Goal: Task Accomplishment & Management: Use online tool/utility

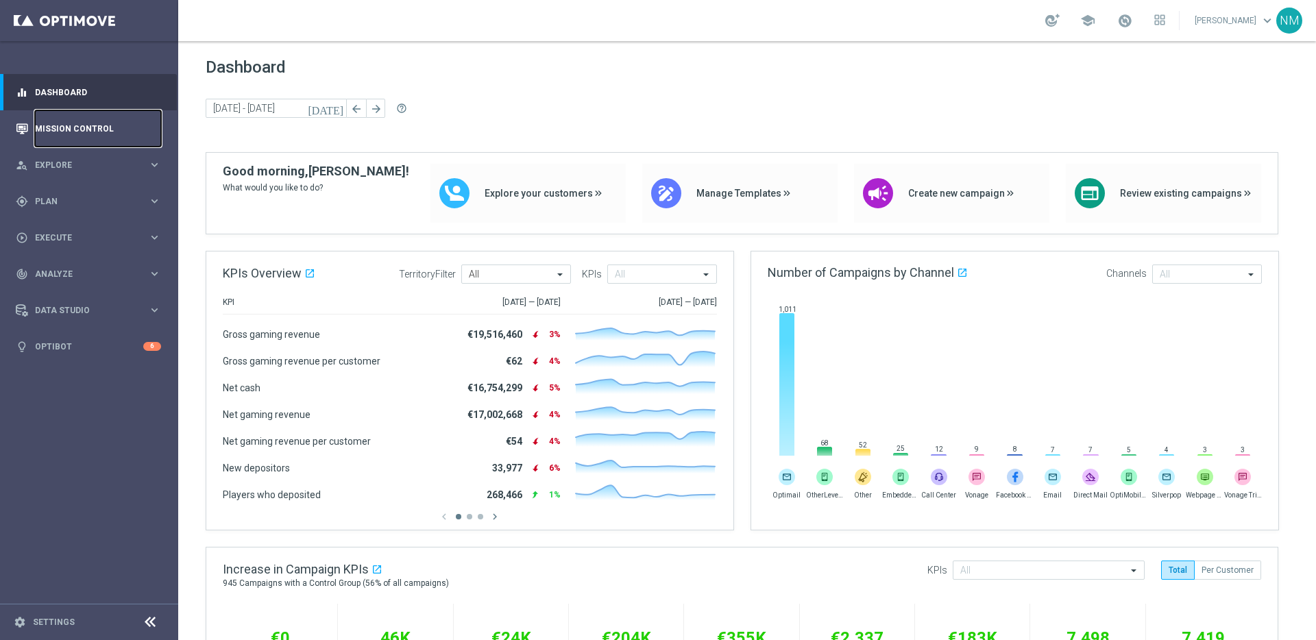
click at [89, 145] on link "Mission Control" at bounding box center [98, 128] width 126 height 36
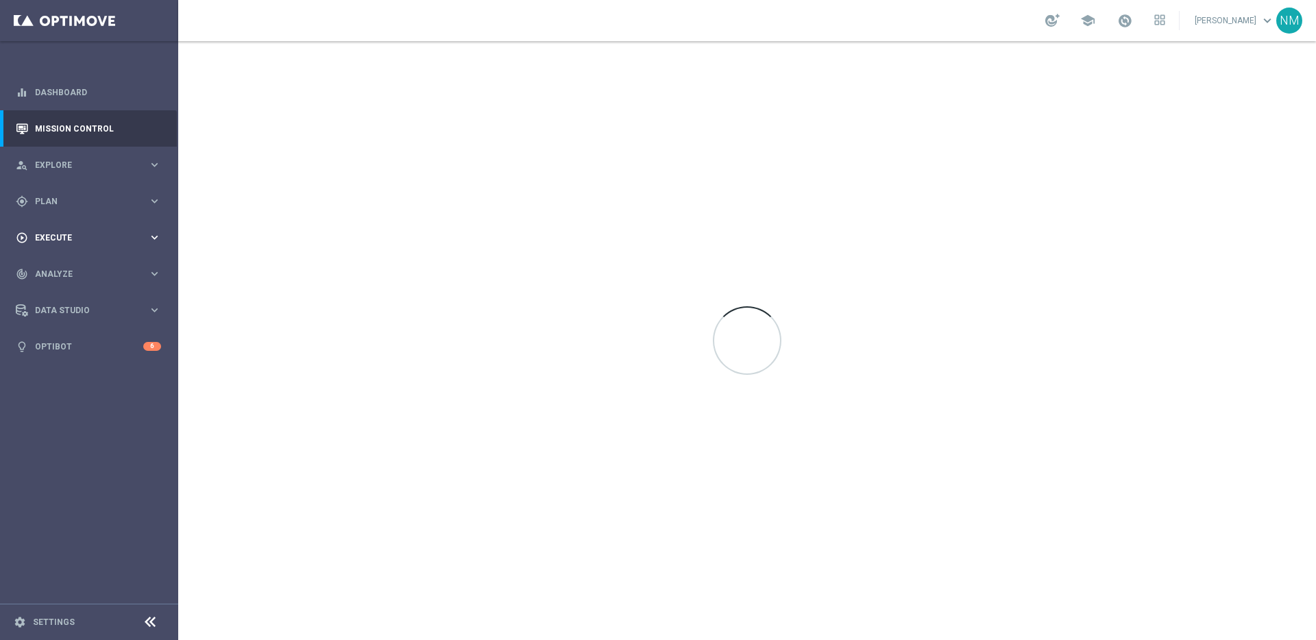
click at [76, 227] on div "play_circle_outline Execute keyboard_arrow_right" at bounding box center [88, 237] width 177 height 36
click at [82, 206] on div "gps_fixed Plan" at bounding box center [82, 201] width 132 height 12
click at [64, 274] on span "Templates" at bounding box center [85, 271] width 98 height 8
click at [64, 290] on link "Optimail" at bounding box center [92, 291] width 100 height 11
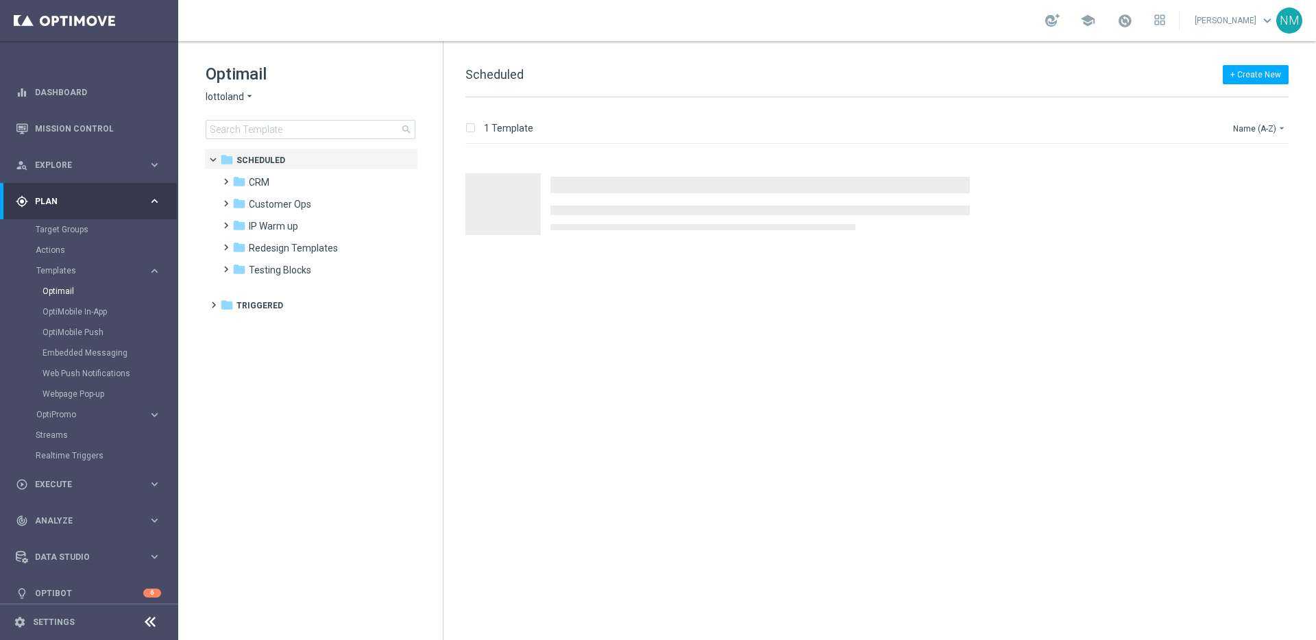
click at [225, 96] on span "lottoland" at bounding box center [225, 96] width 38 height 13
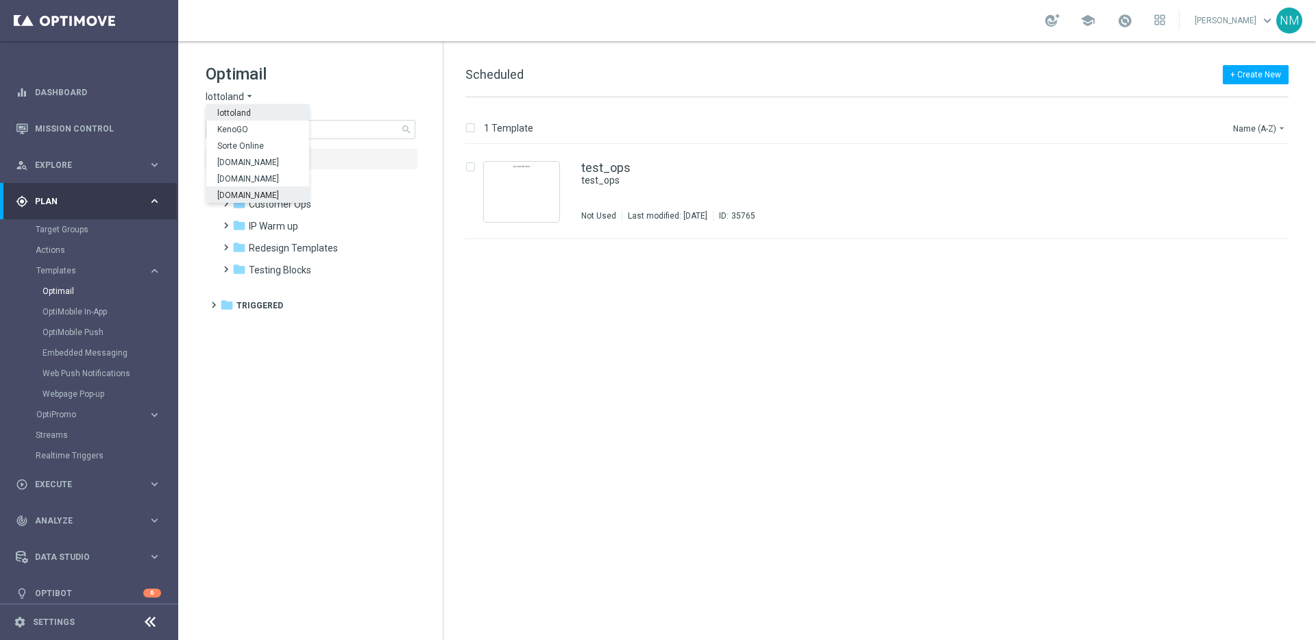
click at [317, 334] on tree-viewport "folder Scheduled more_vert folder CRM more_vert" at bounding box center [322, 392] width 237 height 489
click at [226, 244] on span at bounding box center [223, 240] width 6 height 5
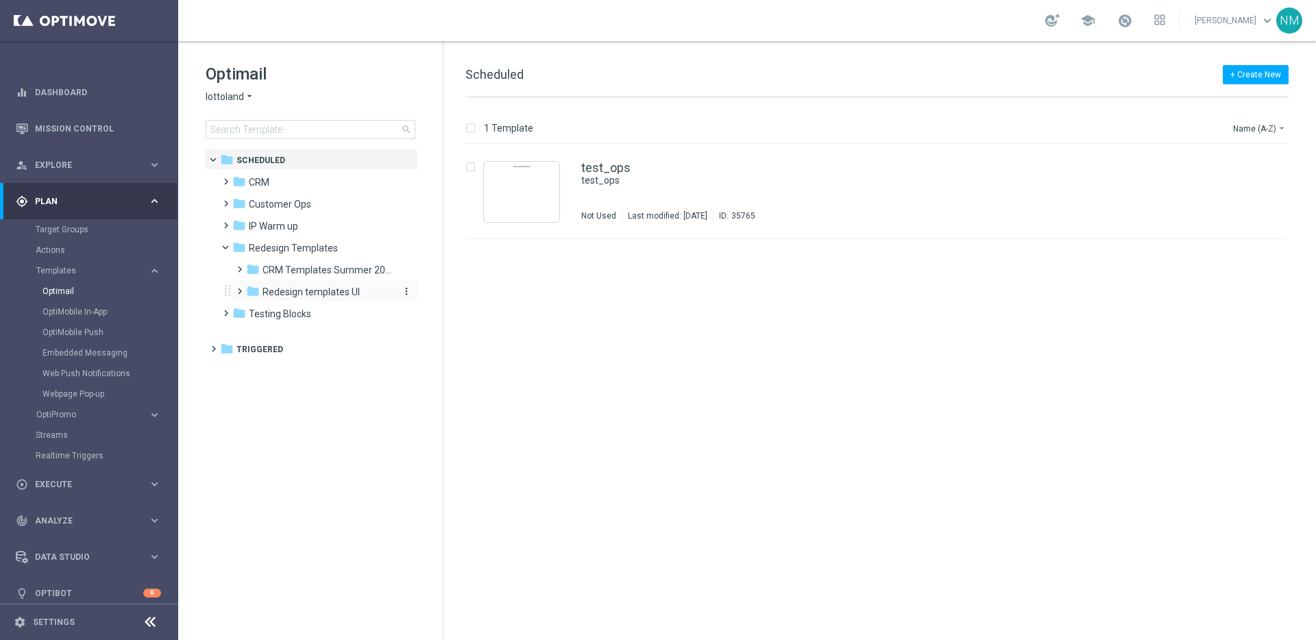
click at [265, 292] on span "Redesign templates UI" at bounding box center [310, 292] width 97 height 12
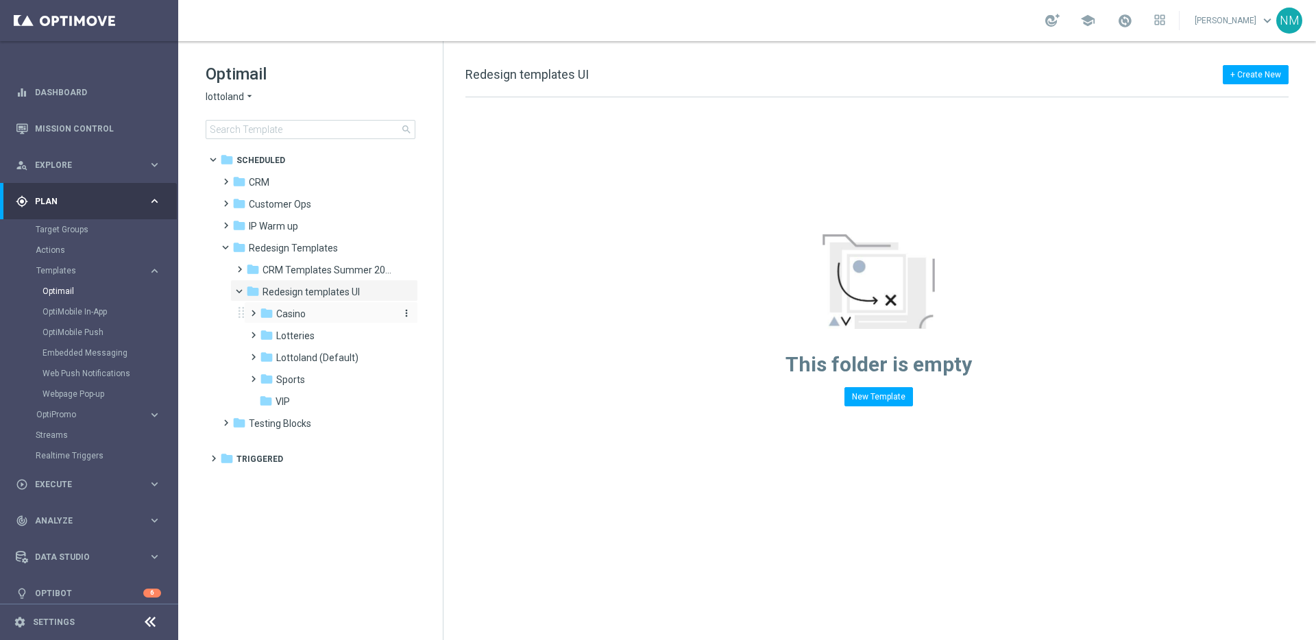
click at [286, 319] on span "Casino" at bounding box center [290, 314] width 29 height 12
click at [300, 338] on span "Casino Emails" at bounding box center [319, 336] width 60 height 12
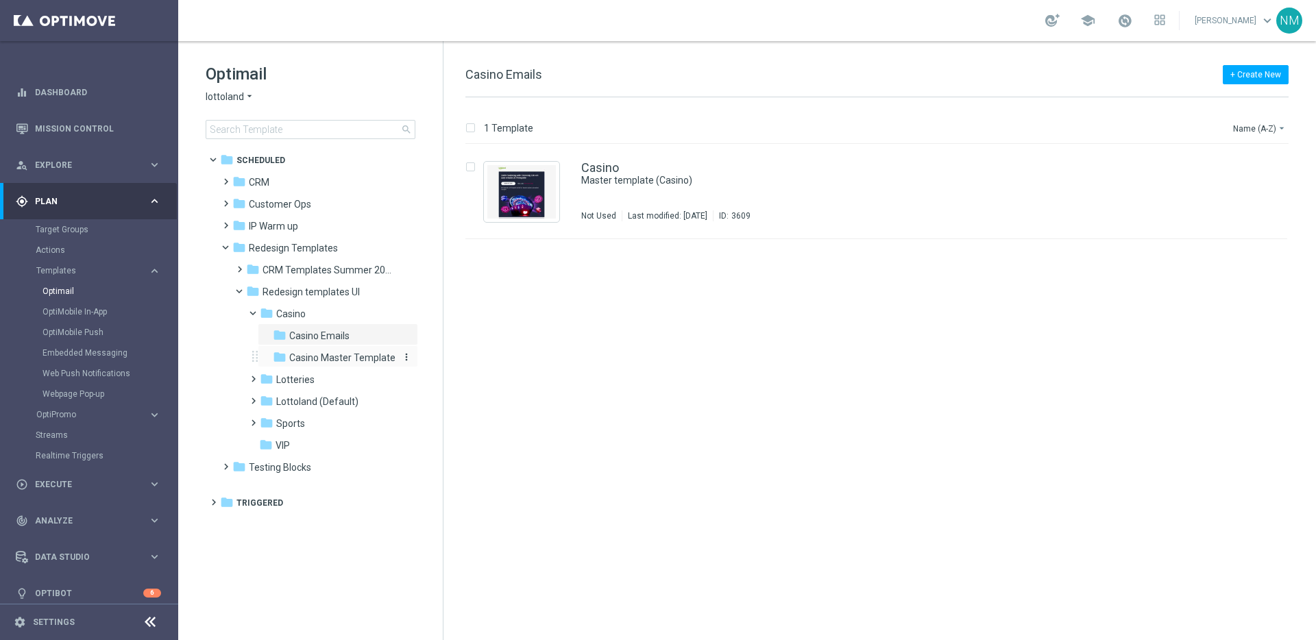
click at [314, 352] on span "Casino Master Template" at bounding box center [342, 358] width 106 height 12
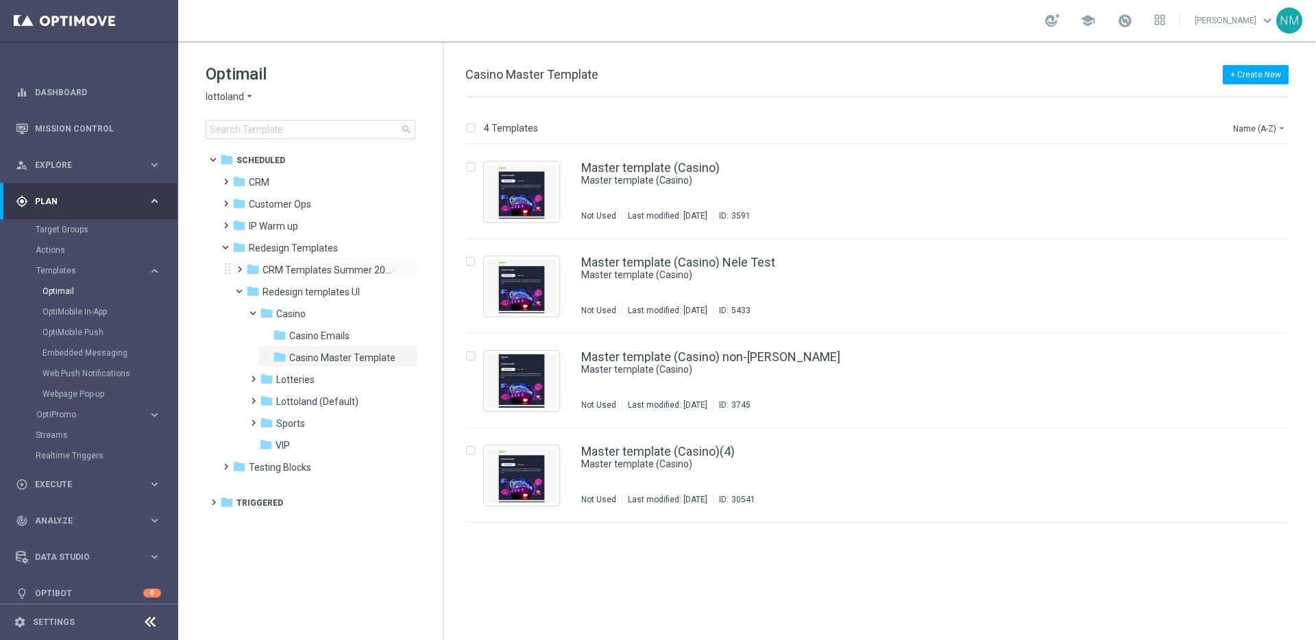
click at [238, 266] on span at bounding box center [237, 262] width 6 height 5
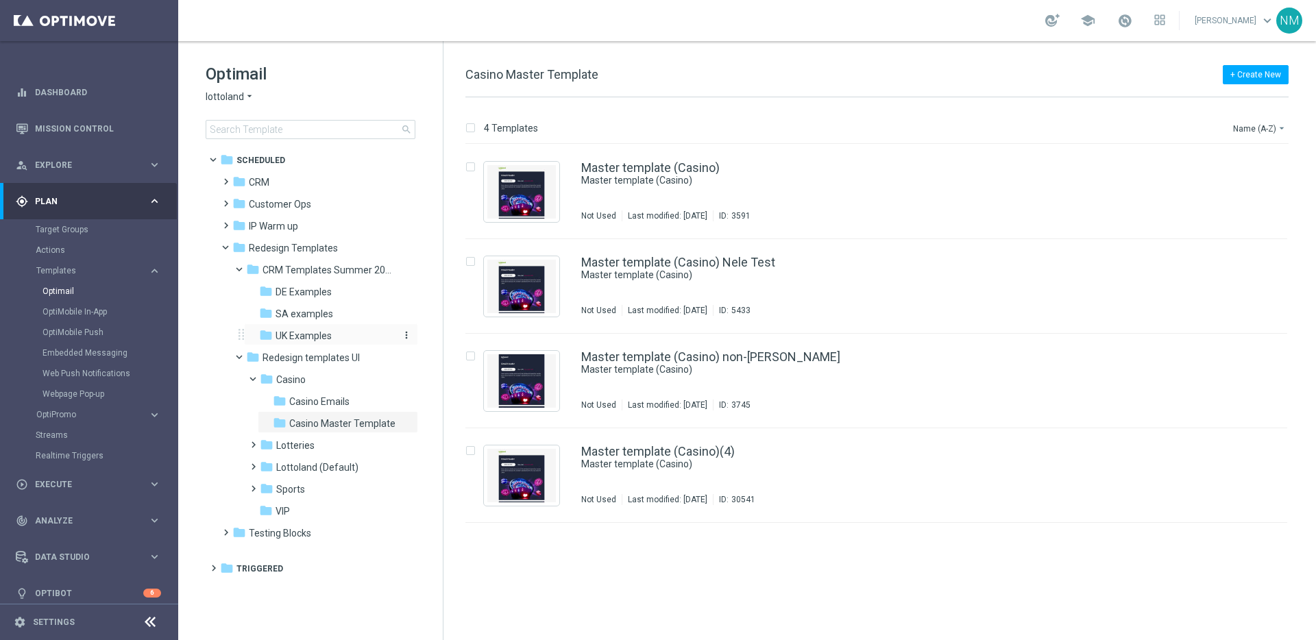
click at [296, 328] on div "folder UK Examples" at bounding box center [326, 336] width 135 height 16
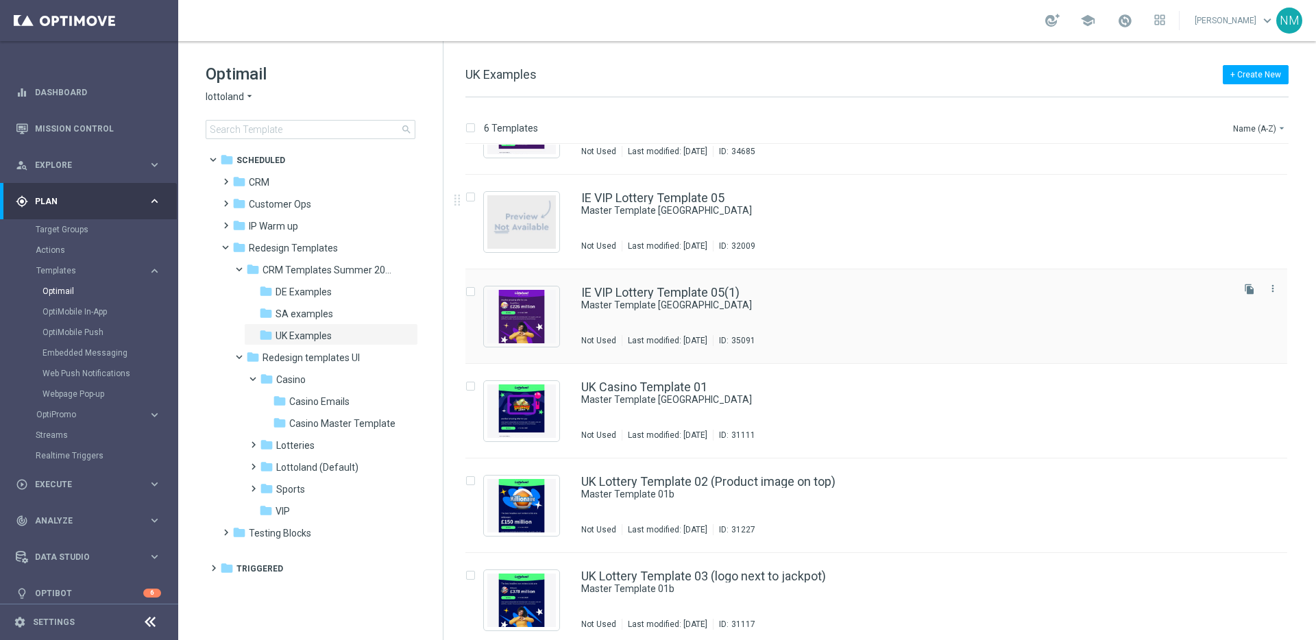
scroll to position [72, 0]
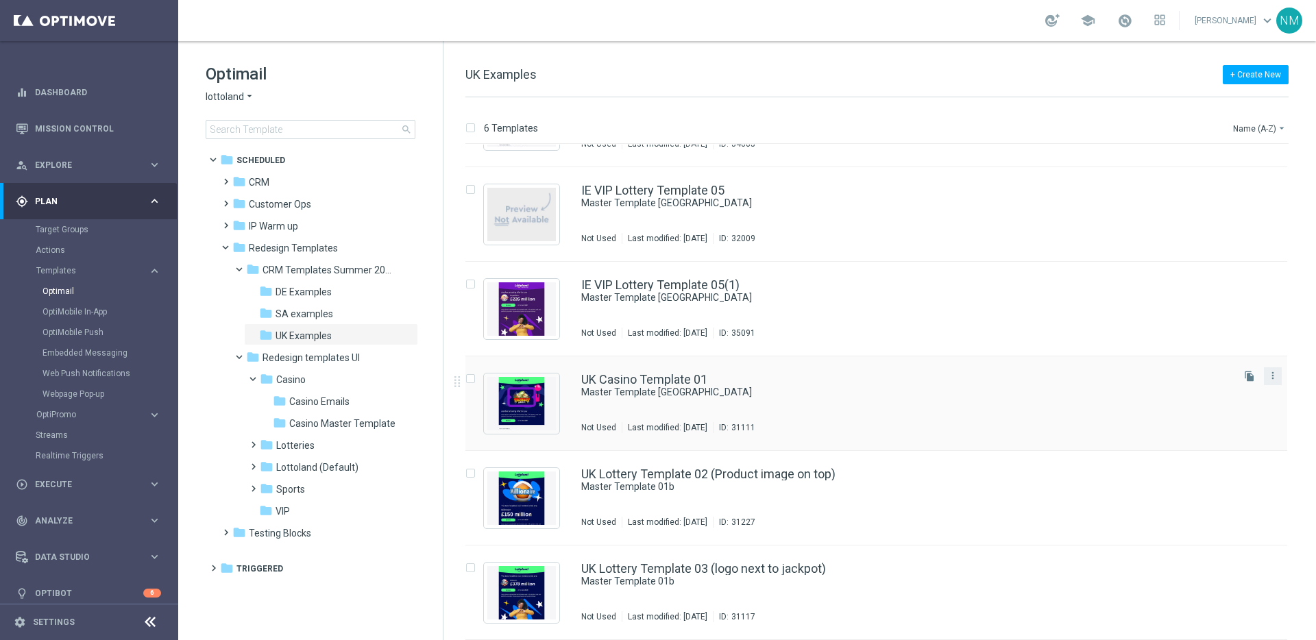
click at [1277, 376] on div "more_vert" at bounding box center [1273, 376] width 18 height 18
click at [1268, 376] on icon "more_vert" at bounding box center [1272, 375] width 11 height 11
click at [1183, 409] on span "Copy To" at bounding box center [1189, 410] width 30 height 10
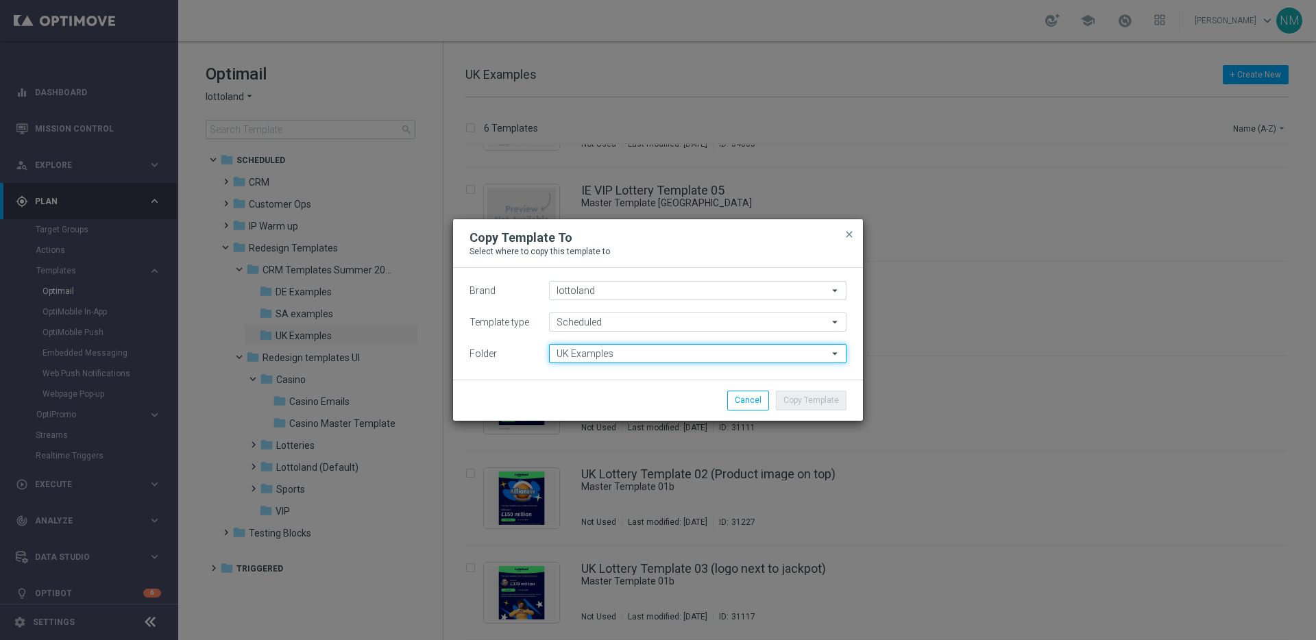
click at [578, 349] on input "UK Examples" at bounding box center [697, 353] width 297 height 19
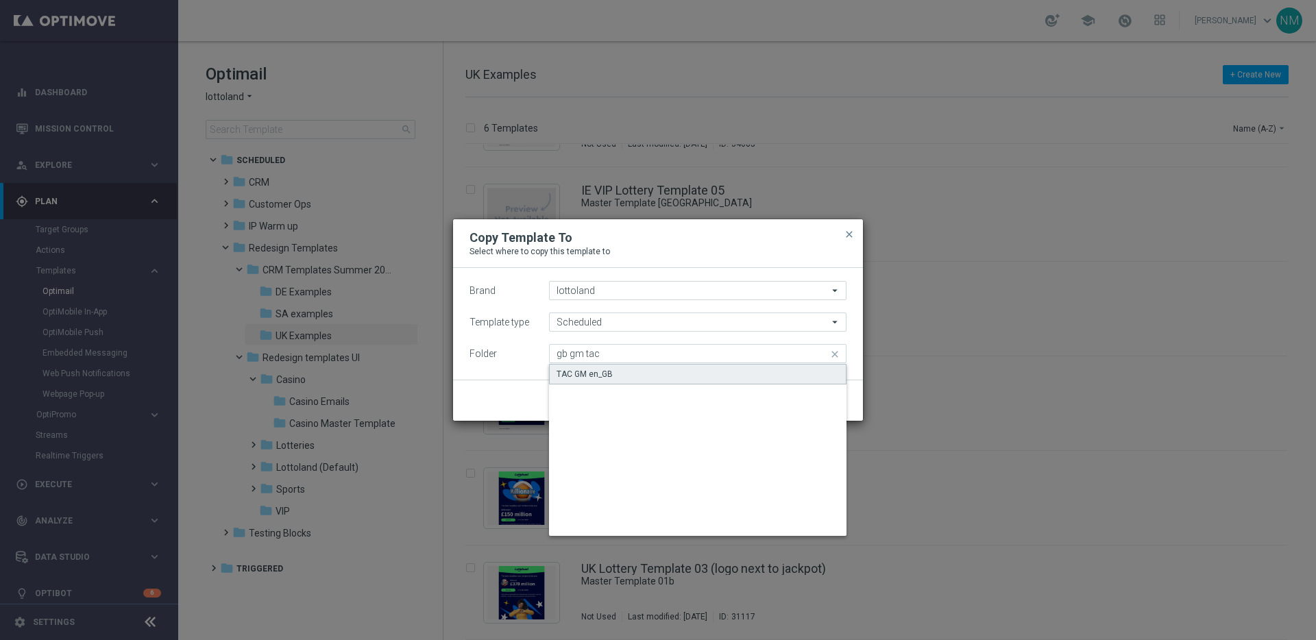
click at [608, 377] on div "TAC GM en_GB" at bounding box center [584, 374] width 56 height 12
type input "TAC GM en_GB"
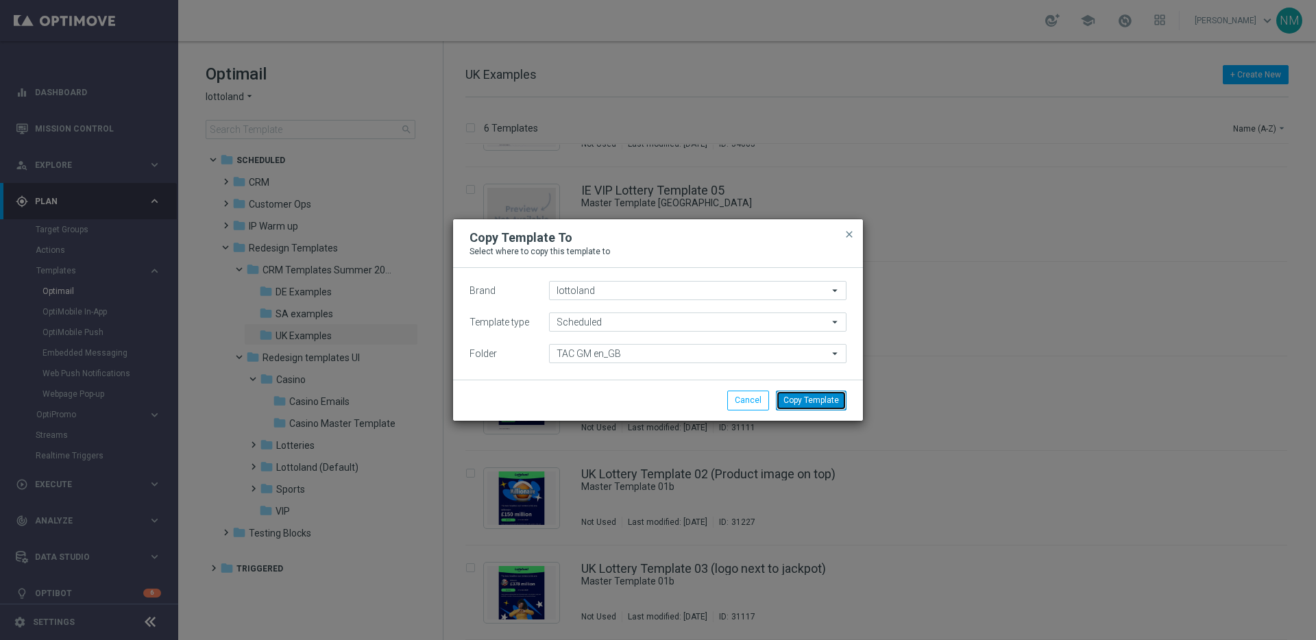
click at [790, 395] on button "Copy Template" at bounding box center [811, 400] width 71 height 19
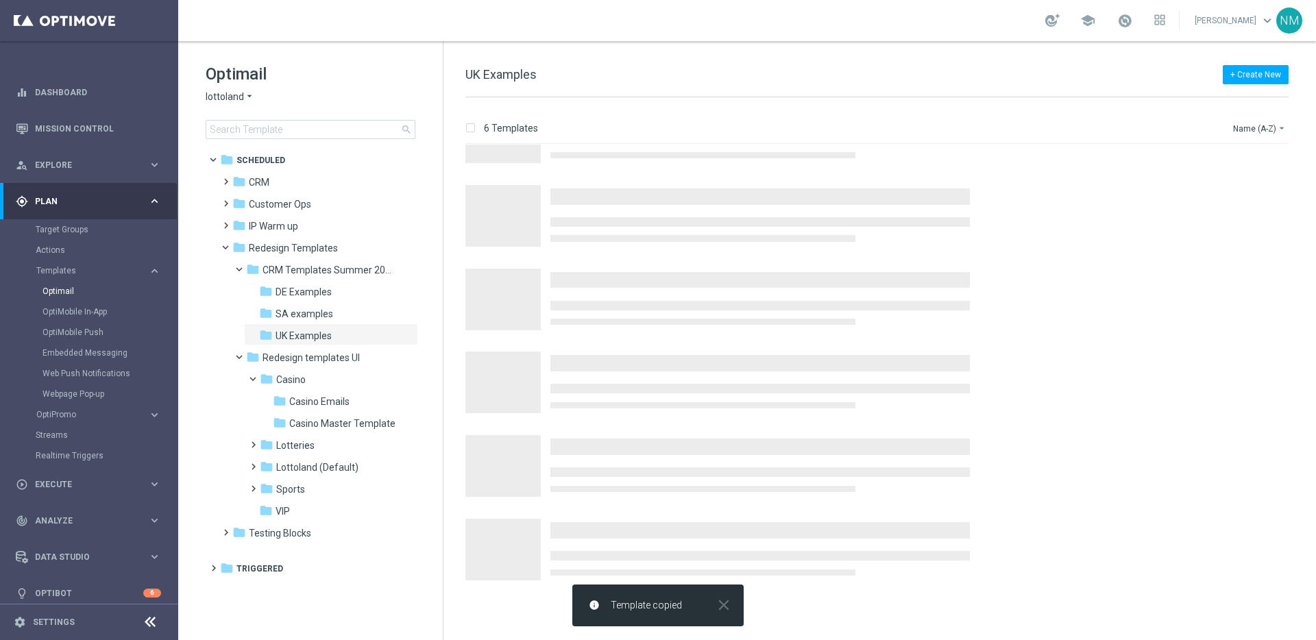
scroll to position [0, 0]
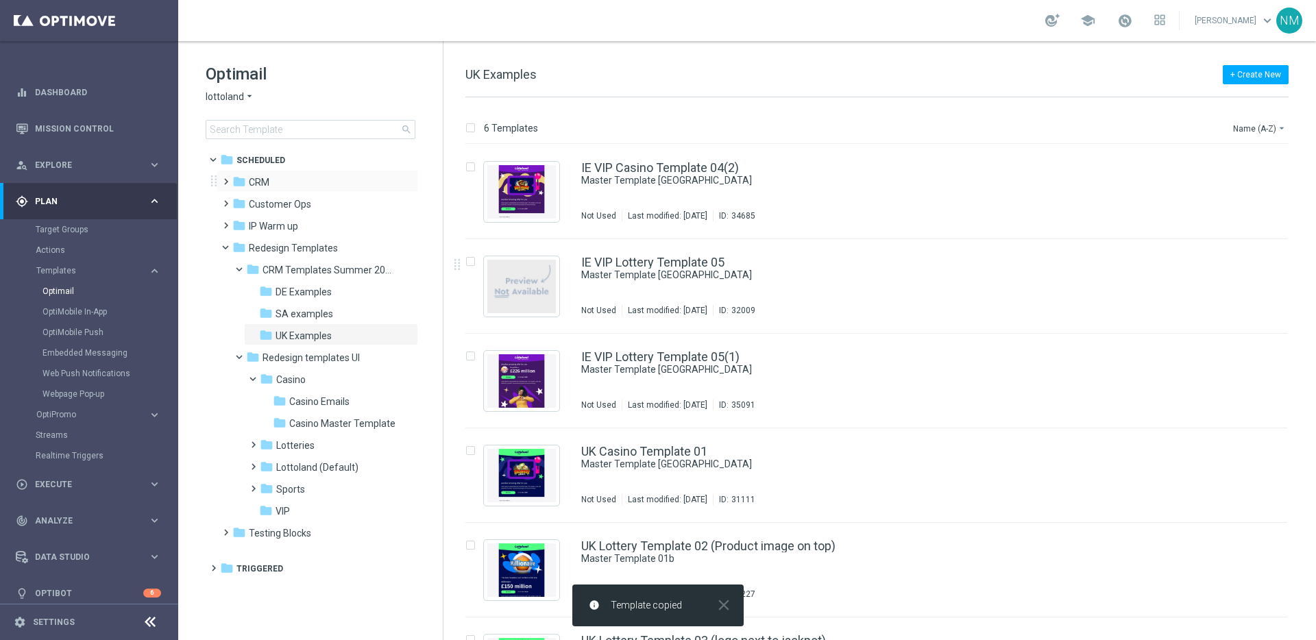
click at [226, 178] on span at bounding box center [223, 175] width 6 height 5
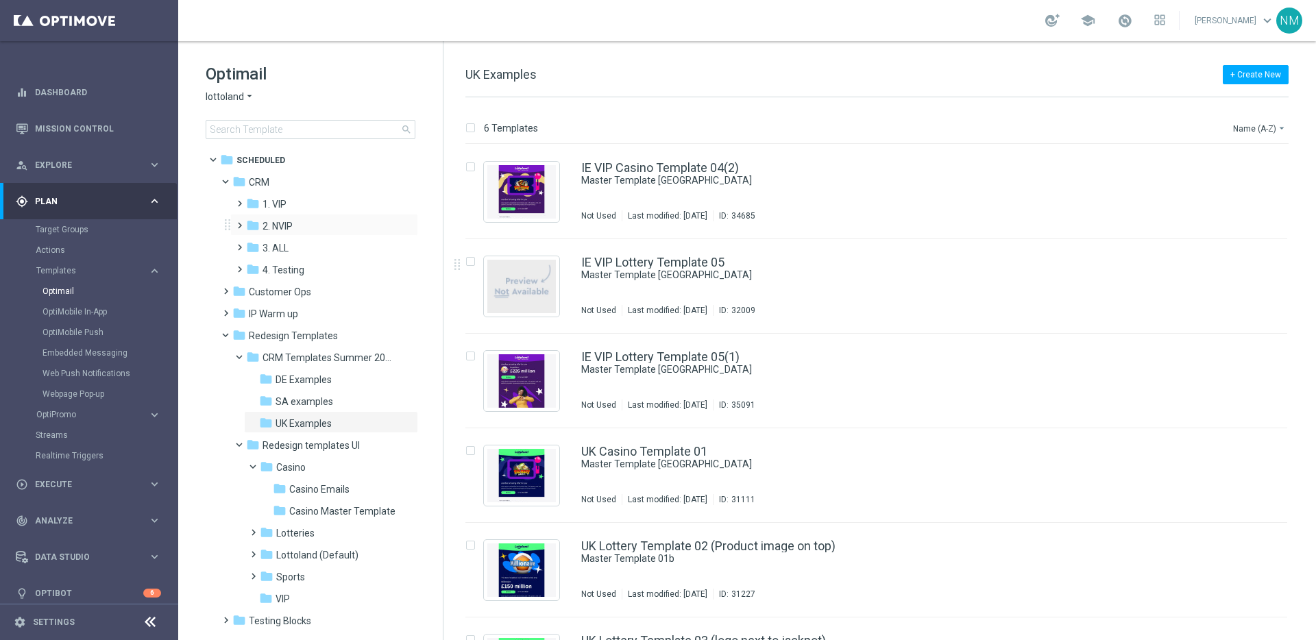
click at [240, 222] on span at bounding box center [237, 219] width 6 height 5
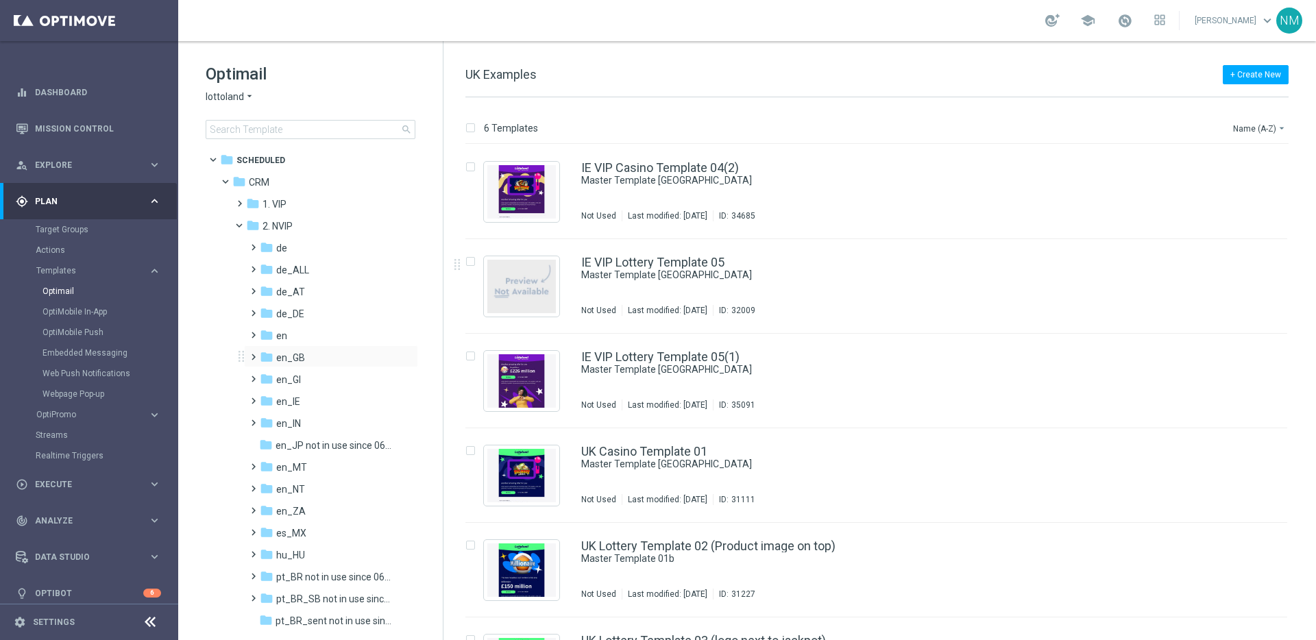
click at [251, 354] on span at bounding box center [250, 350] width 6 height 5
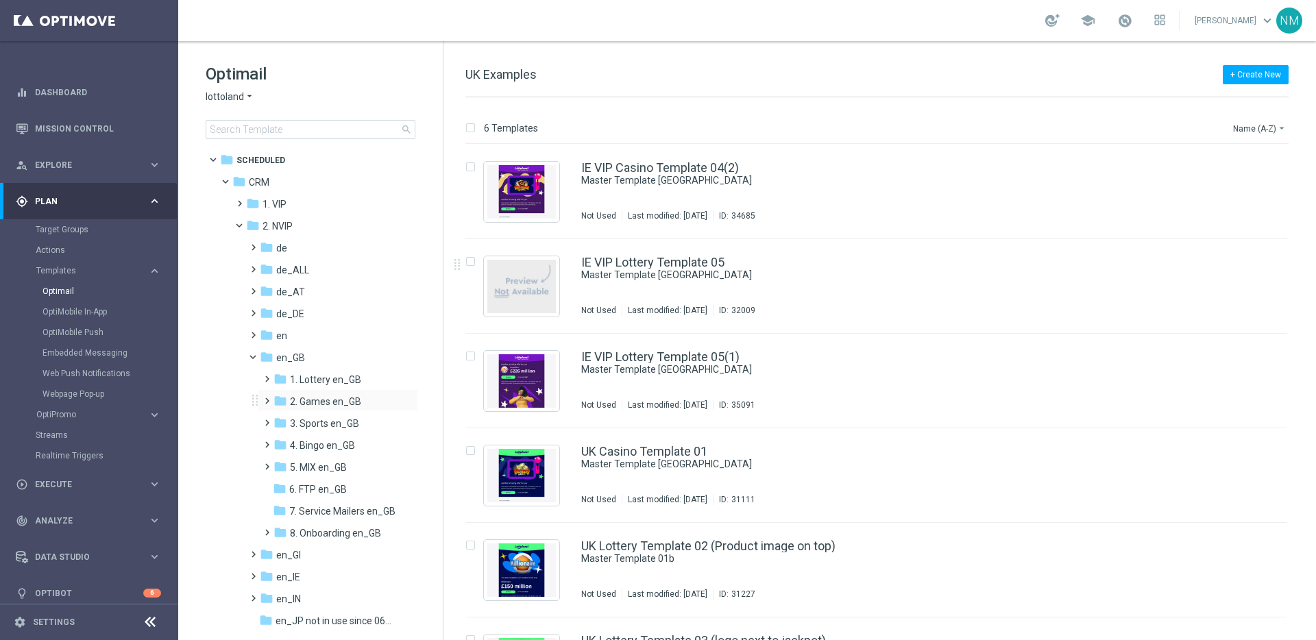
click at [267, 397] on span at bounding box center [264, 394] width 6 height 5
click at [331, 443] on span "TAC GM en_GB" at bounding box center [336, 445] width 66 height 12
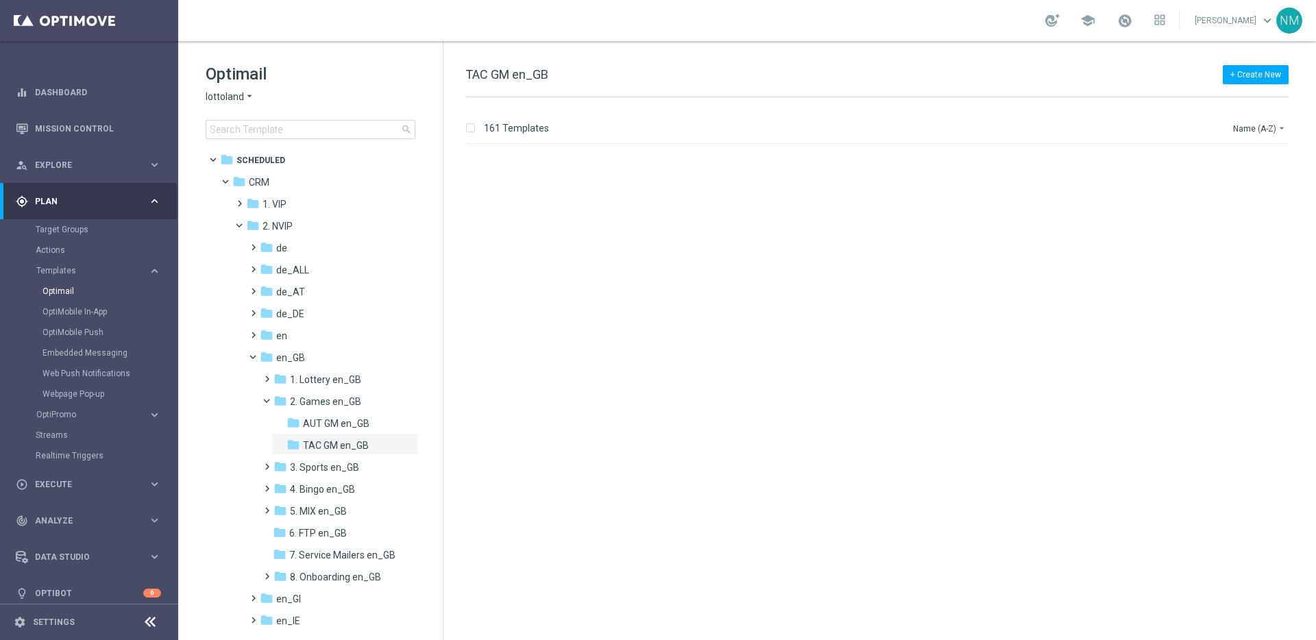
scroll to position [14729, 0]
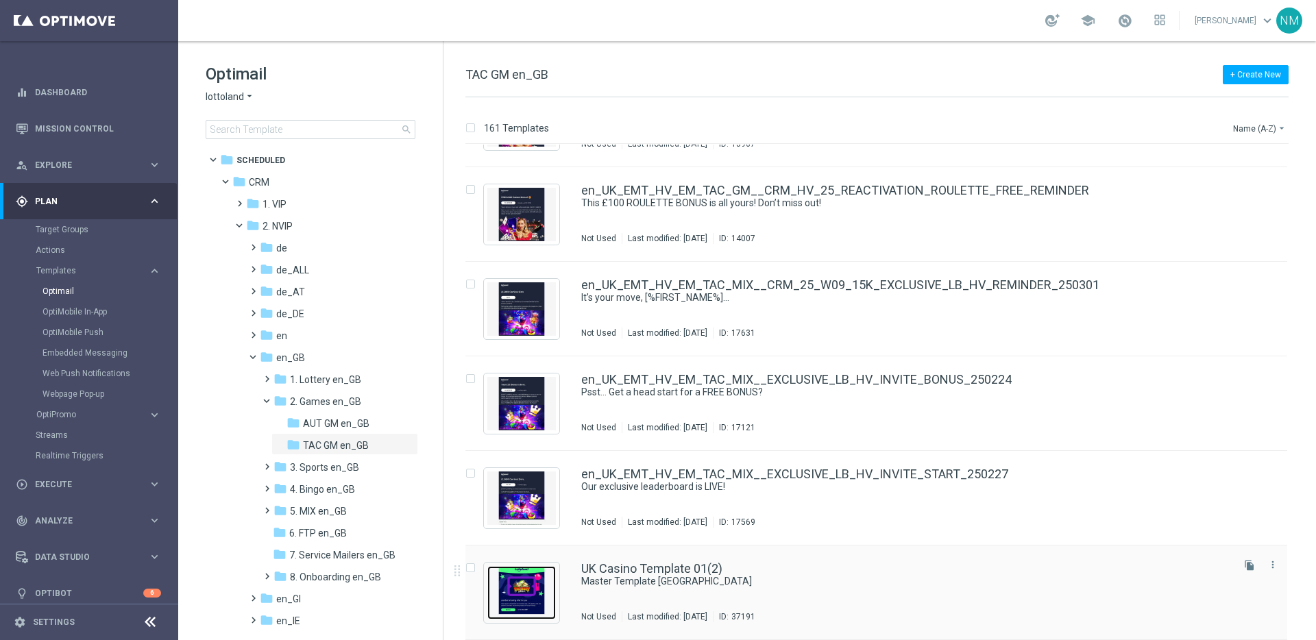
click at [519, 578] on img "Press SPACE to select this row." at bounding box center [521, 592] width 69 height 53
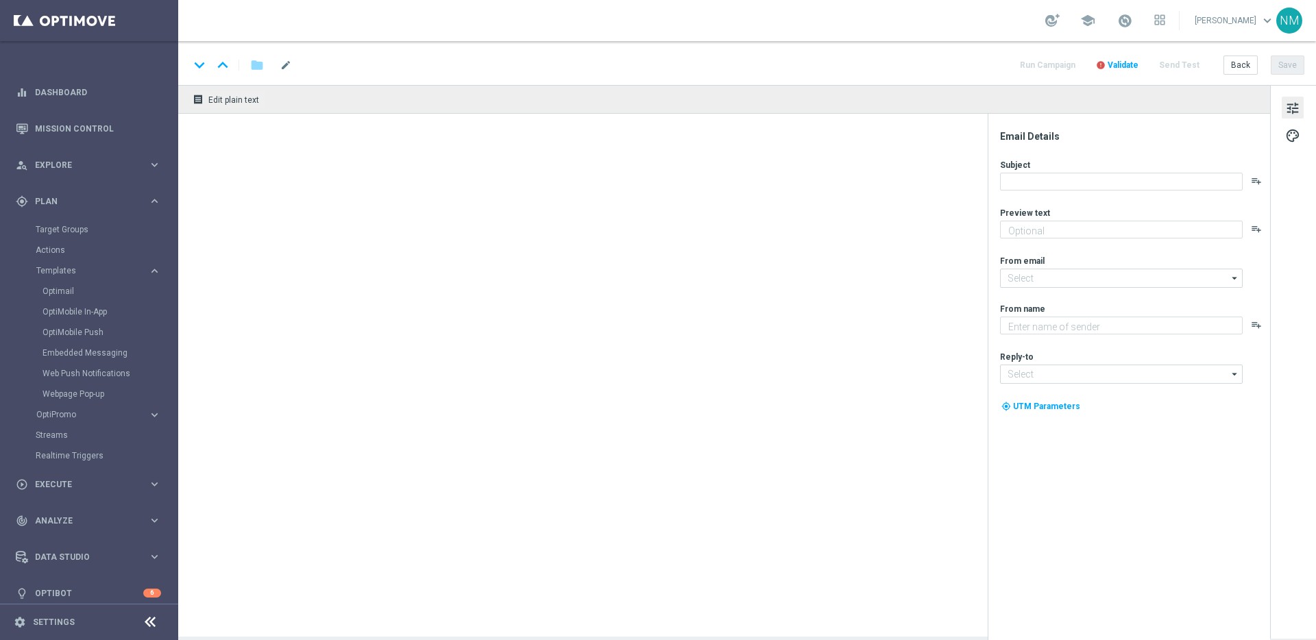
type textarea "preview text"
type input "[EMAIL_ADDRESS][DOMAIN_NAME]"
type textarea "Lottoland"
type input "[EMAIL_ADDRESS][DOMAIN_NAME]"
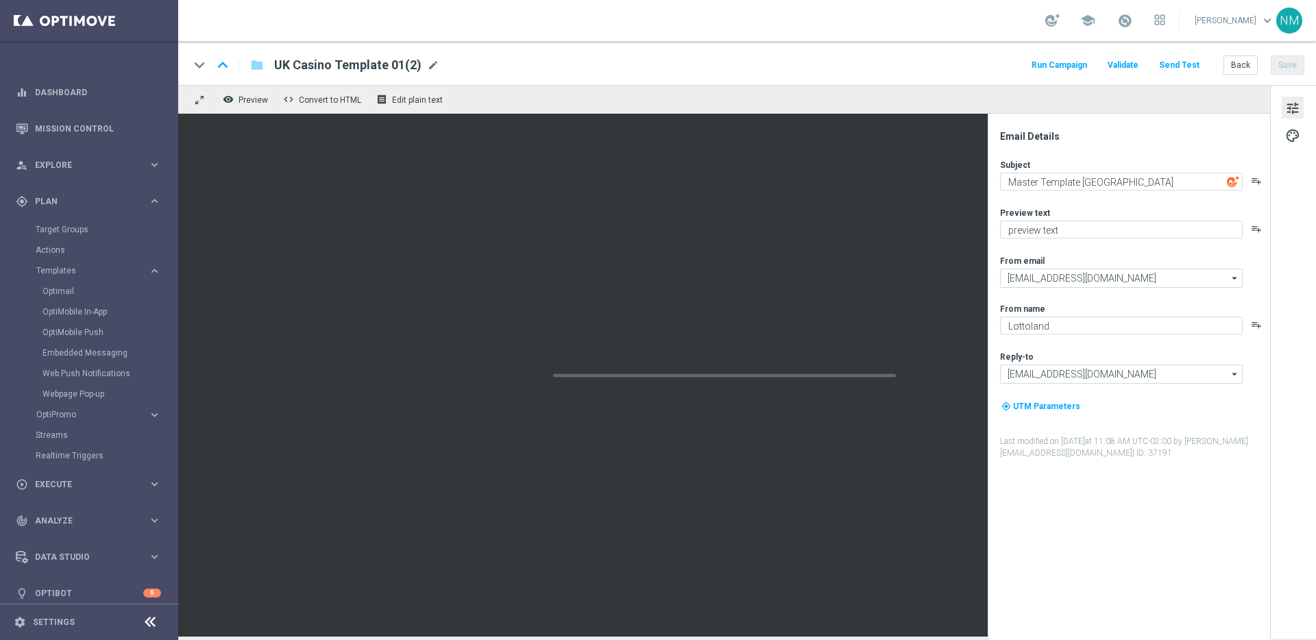
click at [366, 67] on span "UK Casino Template 01(2)" at bounding box center [347, 65] width 147 height 16
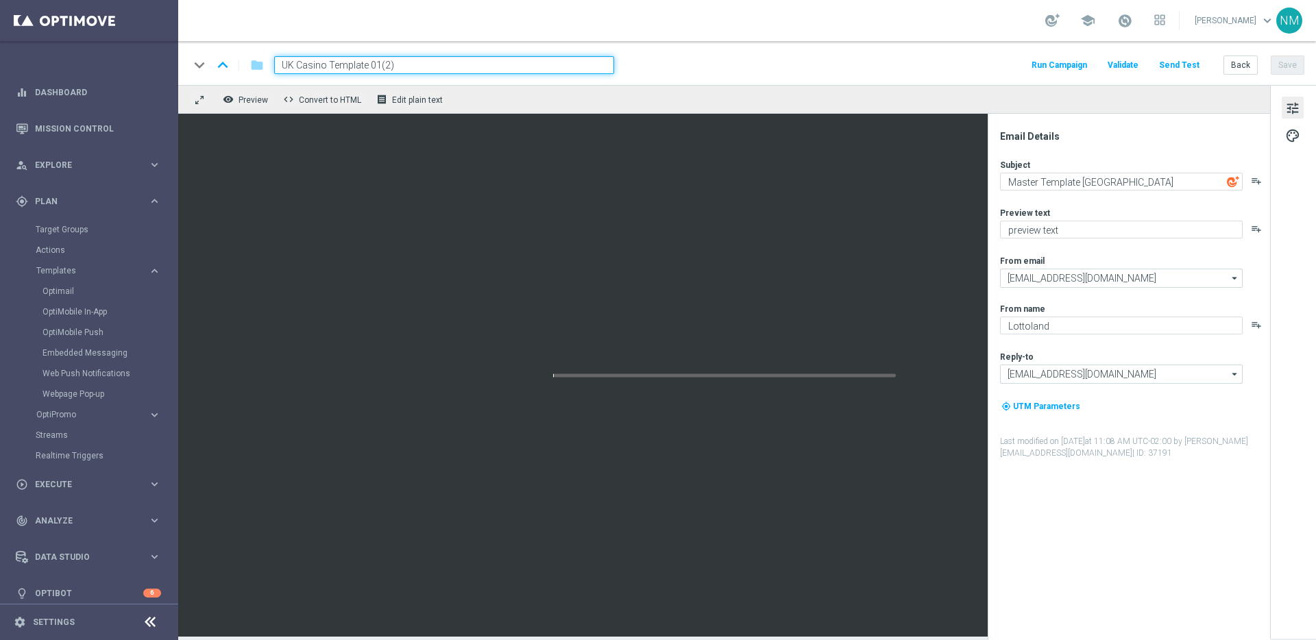
click at [358, 64] on input "UK Casino Template 01(2)" at bounding box center [444, 65] width 340 height 18
paste input "en_GB__HIGH_V_GAMES_REACT_GGAMES__NVIP_EMA_TAC_GM"
type input "en_GB__HIGH_V_GAMES_REACT_GGAMES__NVIP_EMA_TAC_GM"
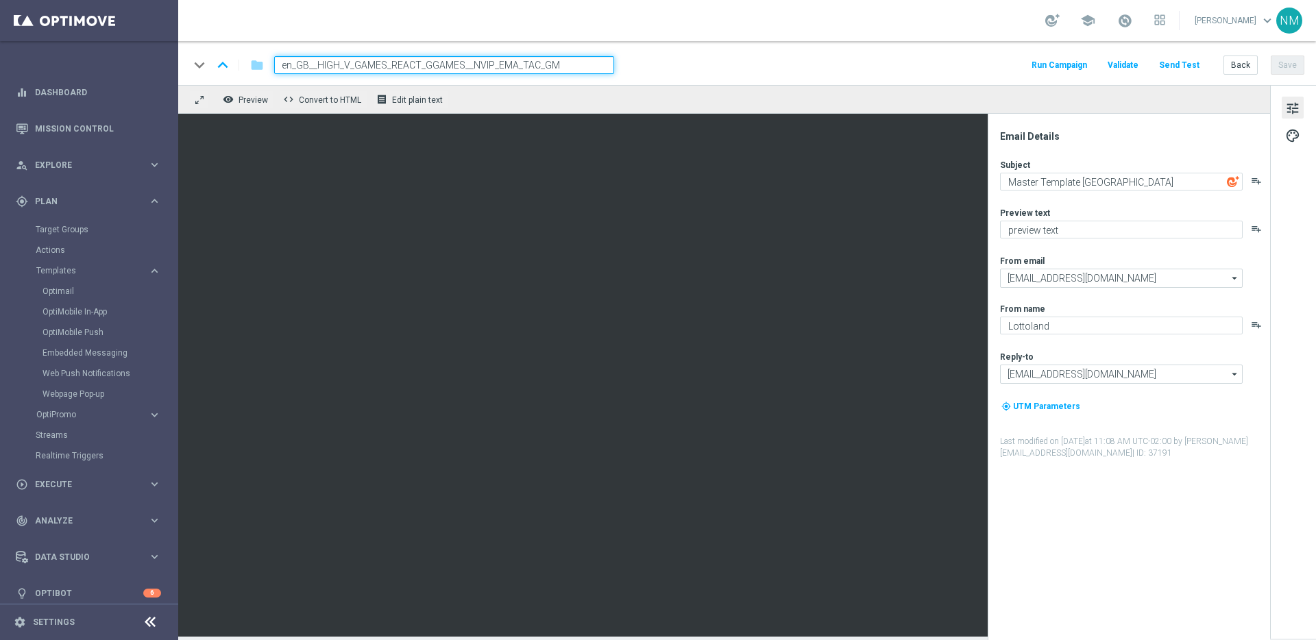
click at [704, 53] on div "keyboard_arrow_down keyboard_arrow_up folder en_GB__HIGH_V_GAMES_REACT_GGAMES__…" at bounding box center [746, 63] width 1137 height 44
click at [700, 62] on div "keyboard_arrow_down keyboard_arrow_up folder en_GB__HIGH_V_GAMES_REACT_GGAMES__…" at bounding box center [746, 65] width 1115 height 18
click at [601, 68] on input "en_GB__HIGH_V_GAMES_REACT_GGAMES__NVIP_EMA_TAC_GM" at bounding box center [444, 65] width 340 height 18
click at [639, 67] on div "keyboard_arrow_down keyboard_arrow_up folder en_GB__HIGH_V_GAMES_REACT_GGAMES__…" at bounding box center [746, 65] width 1115 height 18
click at [574, 69] on input "en_GB__HIGH_V_GAMES_REACT_GGAMES__NVIP_EMA_TAC_GM" at bounding box center [444, 65] width 340 height 18
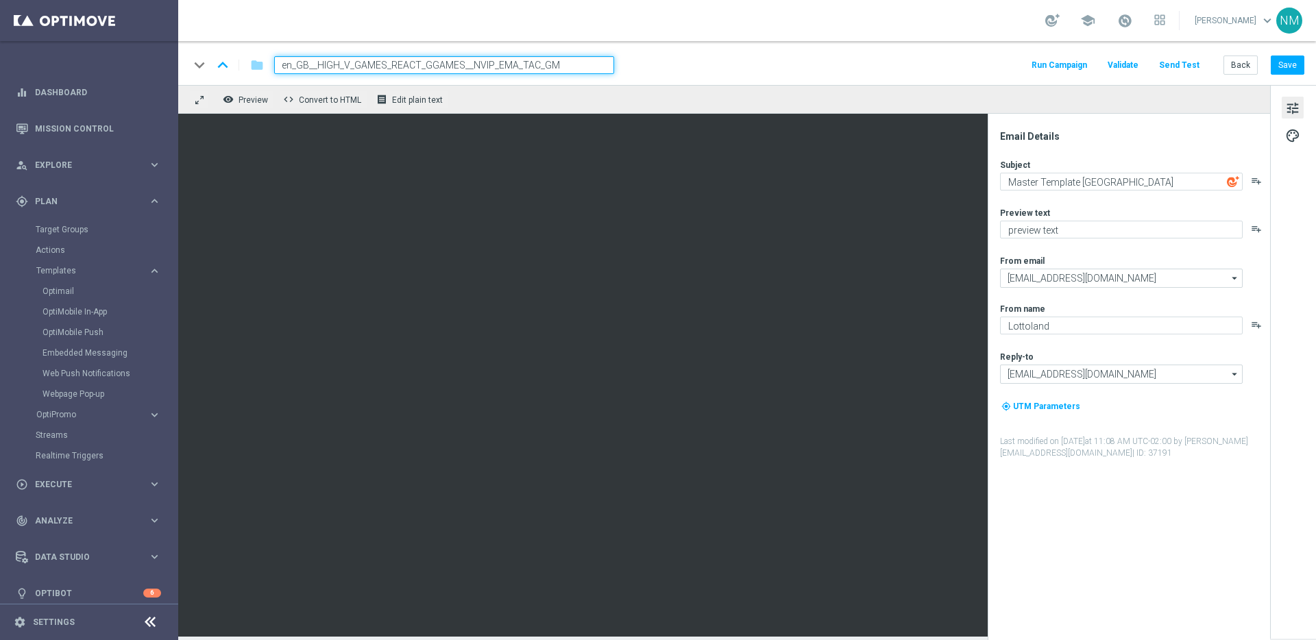
click at [632, 62] on div "keyboard_arrow_down keyboard_arrow_up folder en_GB__HIGH_V_GAMES_REACT_GGAMES__…" at bounding box center [746, 65] width 1115 height 18
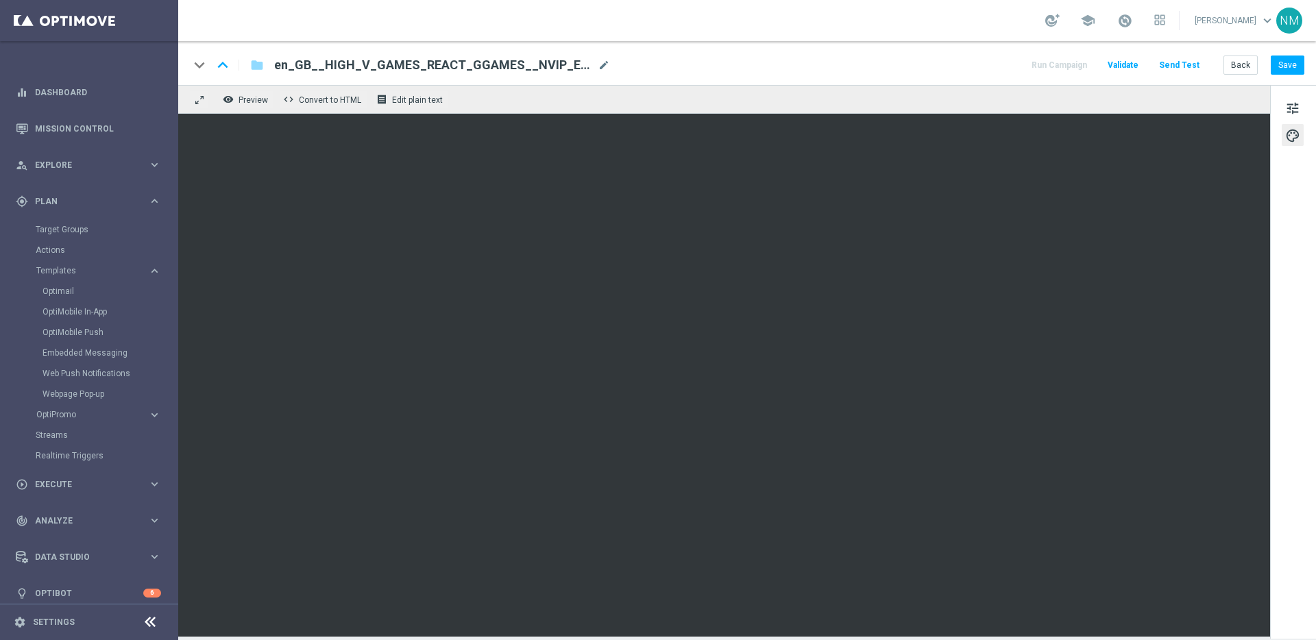
click at [1279, 108] on div "tune palette" at bounding box center [1293, 362] width 46 height 554
click at [1294, 103] on span "tune" at bounding box center [1292, 108] width 15 height 18
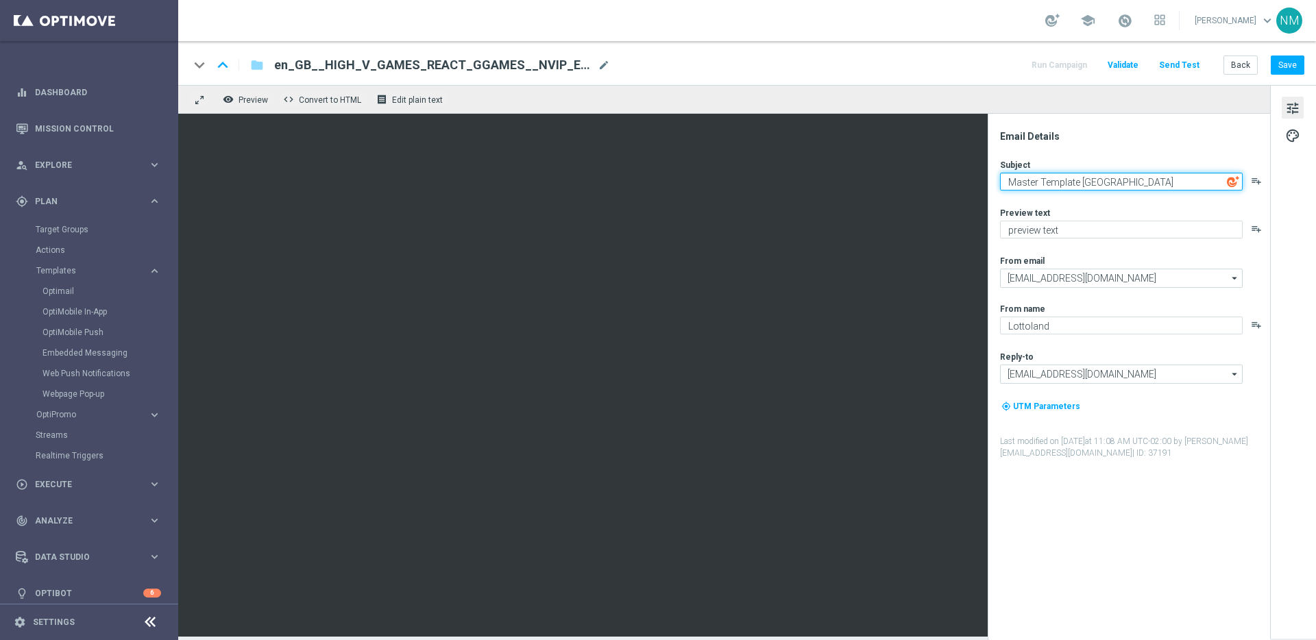
click at [1044, 174] on textarea "Master Template UK" at bounding box center [1121, 182] width 243 height 18
paste textarea "Unlock 20 Free Spins"
type textarea "Unlock 20 Free Spins 😍"
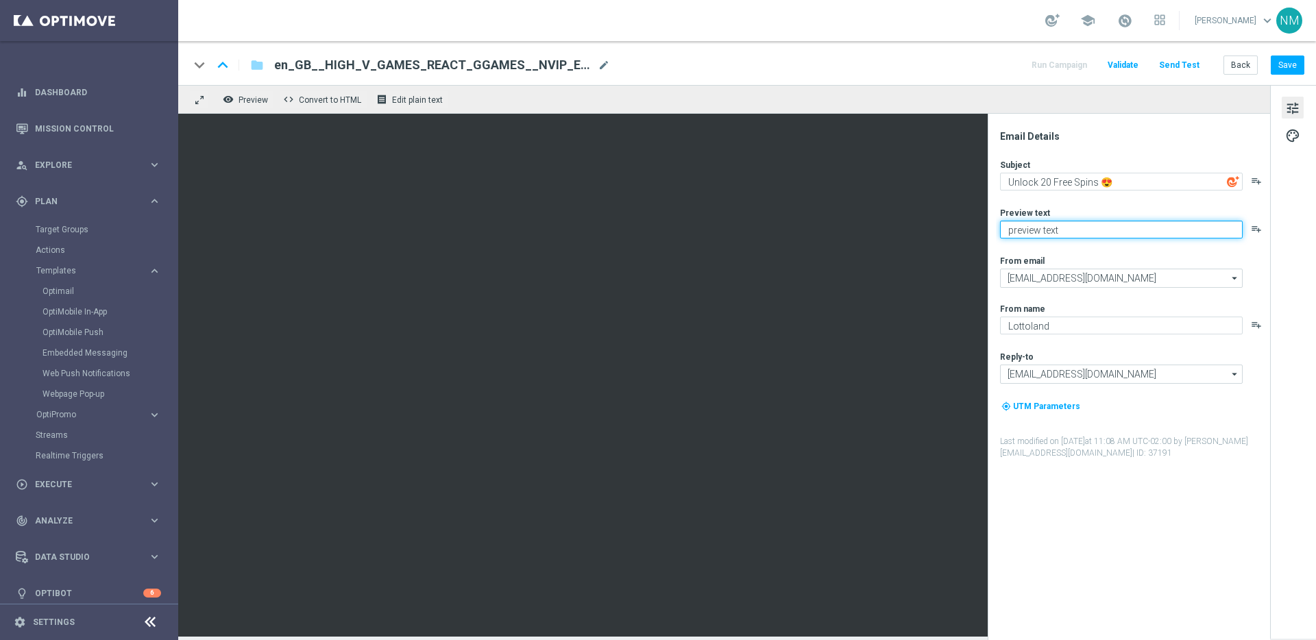
click at [1081, 231] on textarea "preview text" at bounding box center [1121, 230] width 243 height 18
drag, startPoint x: 1066, startPoint y: 225, endPoint x: 1000, endPoint y: 223, distance: 66.5
click at [1000, 224] on textarea "preview text" at bounding box center [1121, 230] width 243 height 18
type textarea "This one is on us!"
click at [1122, 502] on div "Email Details Subject Unlock 20 Free Spins 😍 playlist_add Preview text This one…" at bounding box center [1132, 385] width 273 height 510
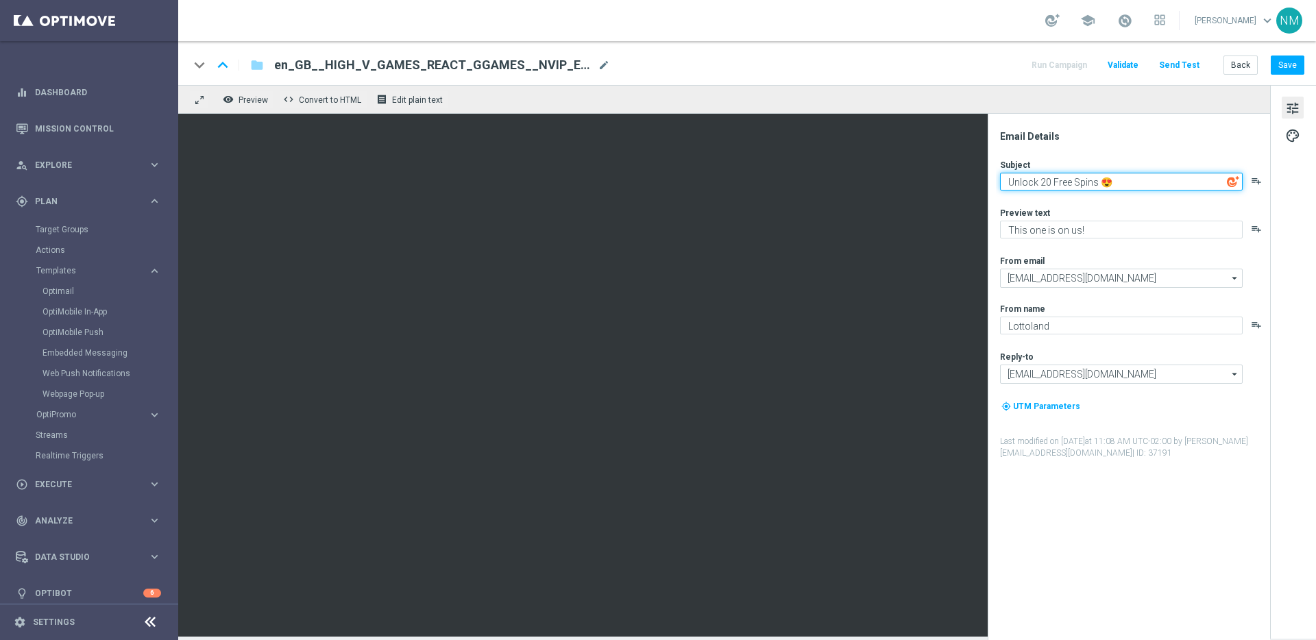
click at [1066, 187] on textarea "Unlock 20 Free Spins 😍" at bounding box center [1121, 182] width 243 height 18
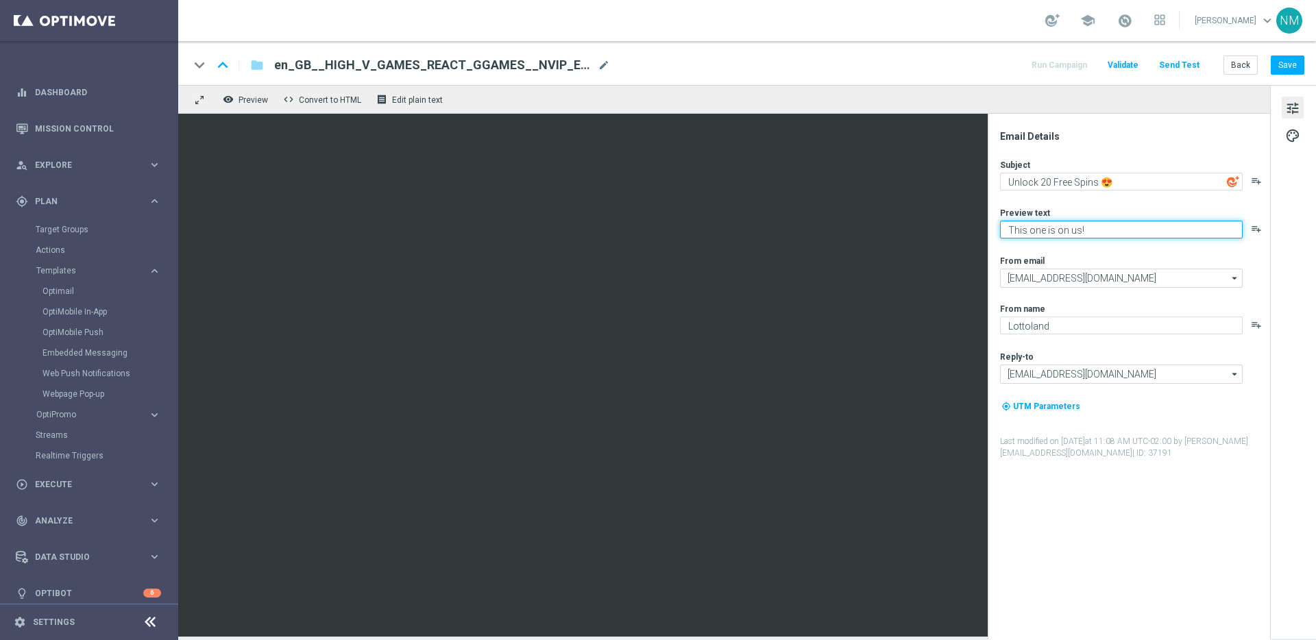
click at [1079, 230] on textarea "This one is on us!" at bounding box center [1121, 230] width 243 height 18
click at [1109, 450] on label "Last modified on 2 Oct 2025 at 11:08 AM UTC-02:00 by nikola.misotova@lottoland.…" at bounding box center [1134, 447] width 269 height 23
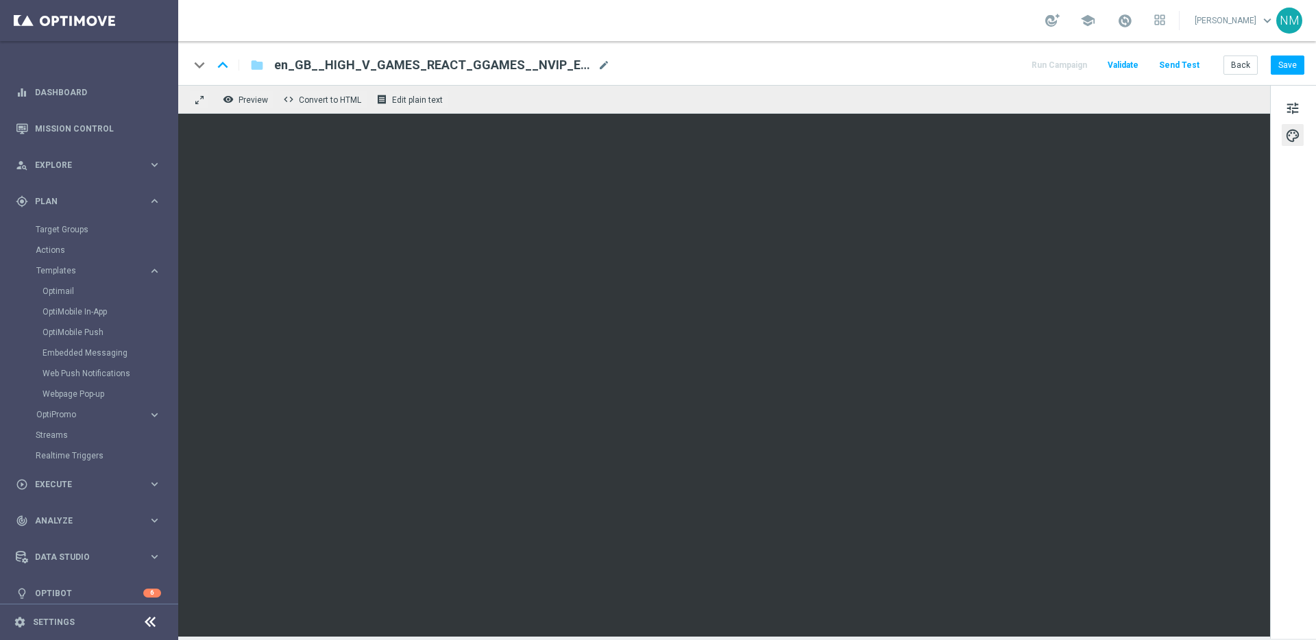
click at [1134, 58] on button "Validate" at bounding box center [1122, 65] width 35 height 19
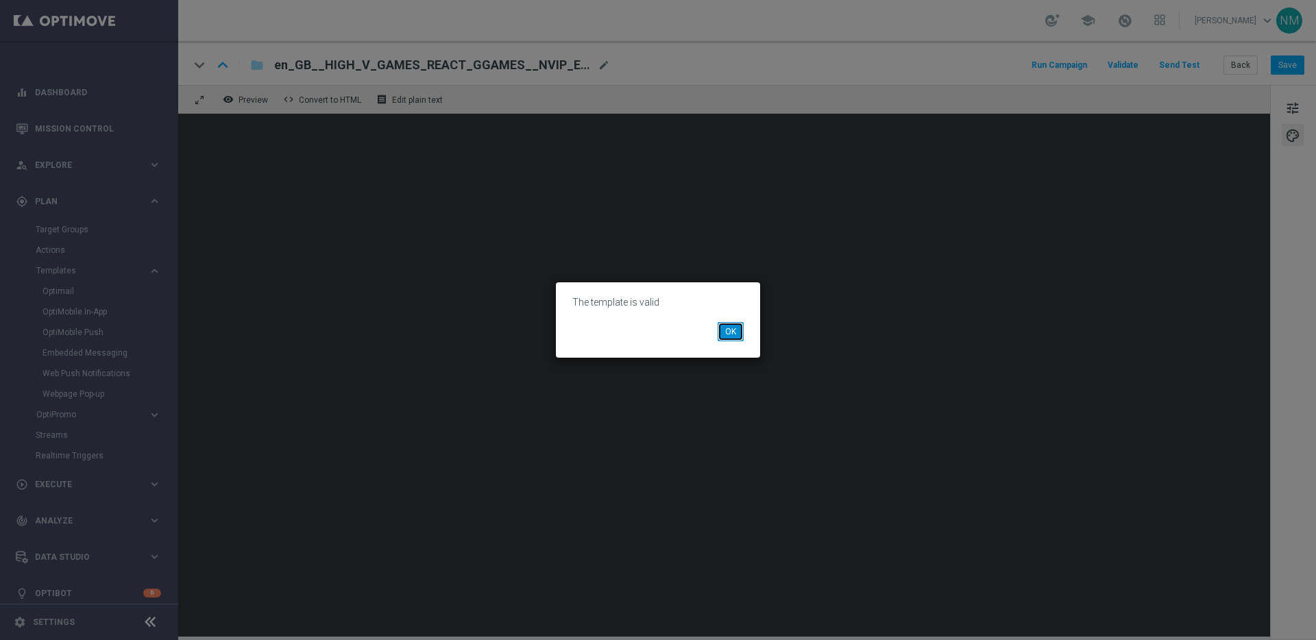
click at [742, 327] on button "OK" at bounding box center [730, 331] width 26 height 19
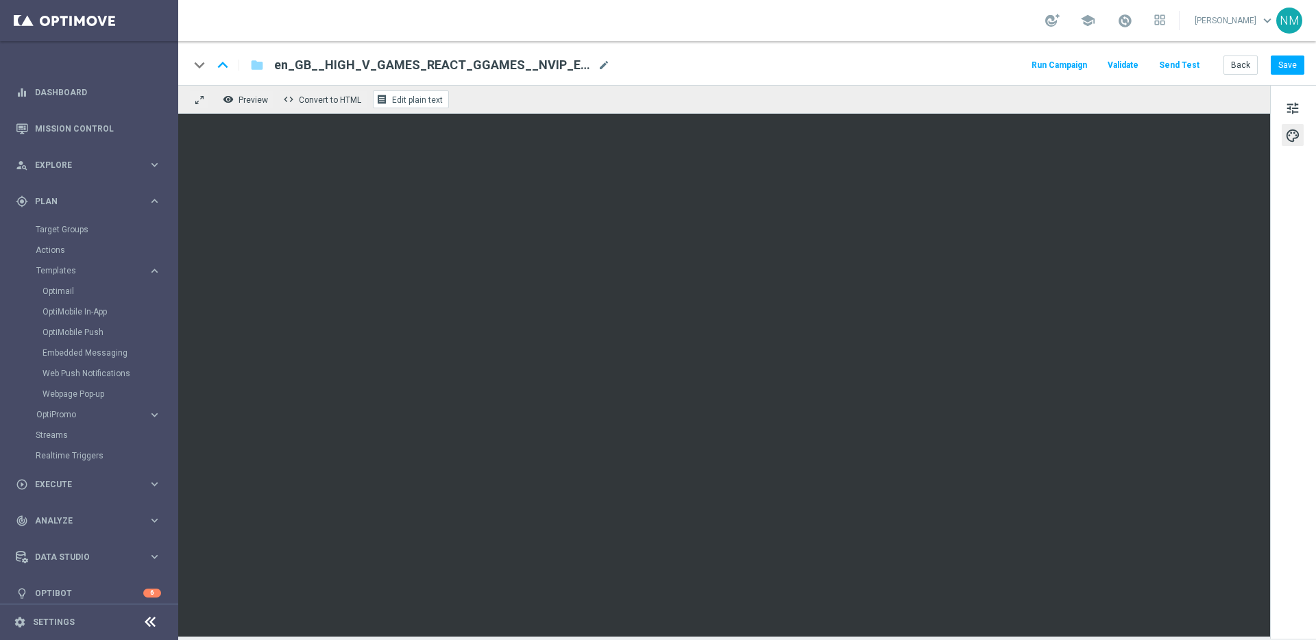
click at [411, 103] on span "Edit plain text" at bounding box center [417, 100] width 51 height 10
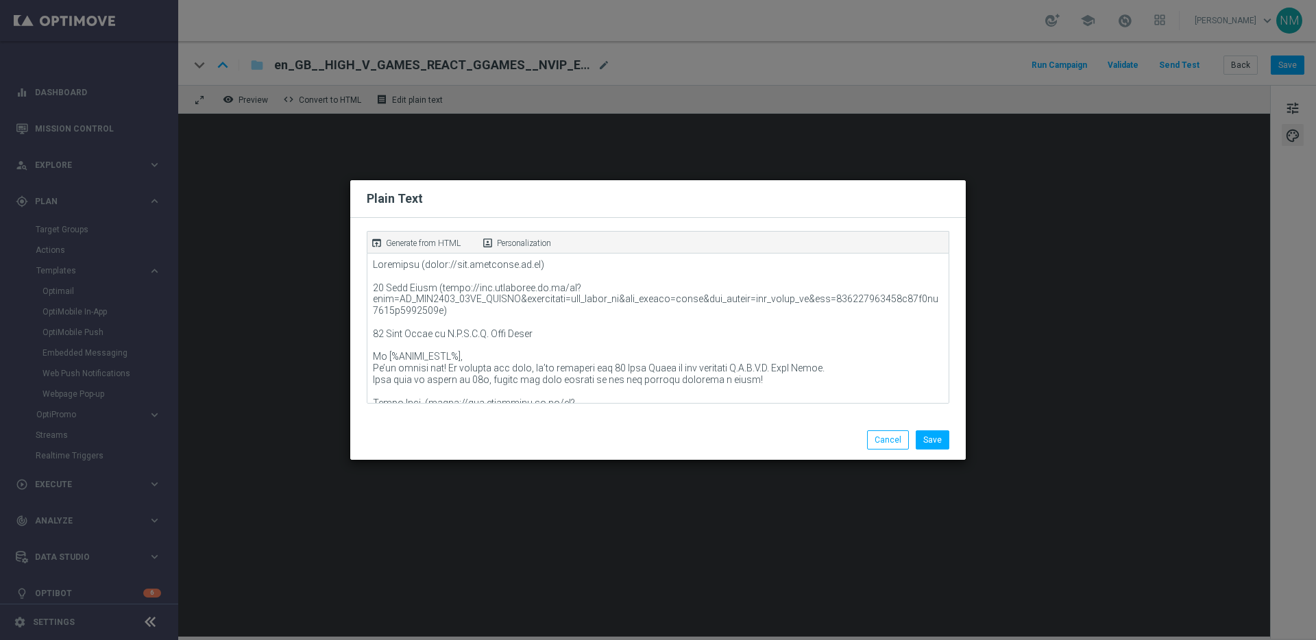
click at [426, 237] on p "Generate from HTML" at bounding box center [423, 243] width 75 height 12
click at [939, 438] on button "Save" at bounding box center [932, 439] width 34 height 19
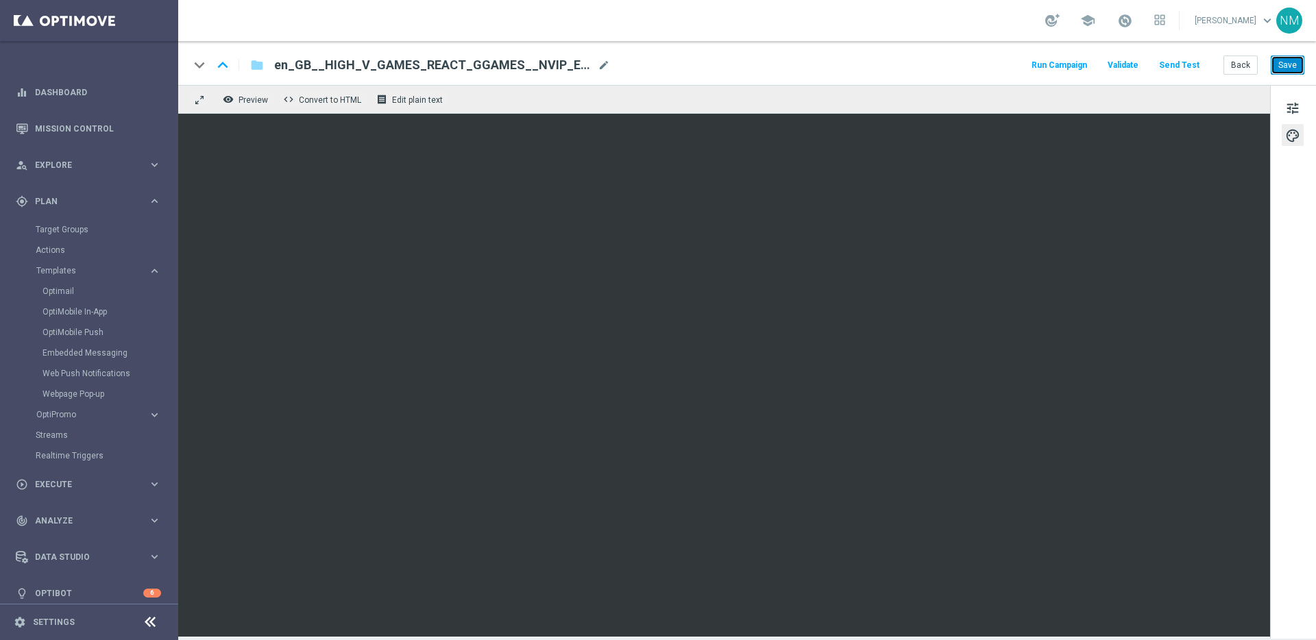
click at [1290, 72] on button "Save" at bounding box center [1287, 65] width 34 height 19
click at [1182, 63] on button "Send Test" at bounding box center [1179, 65] width 45 height 19
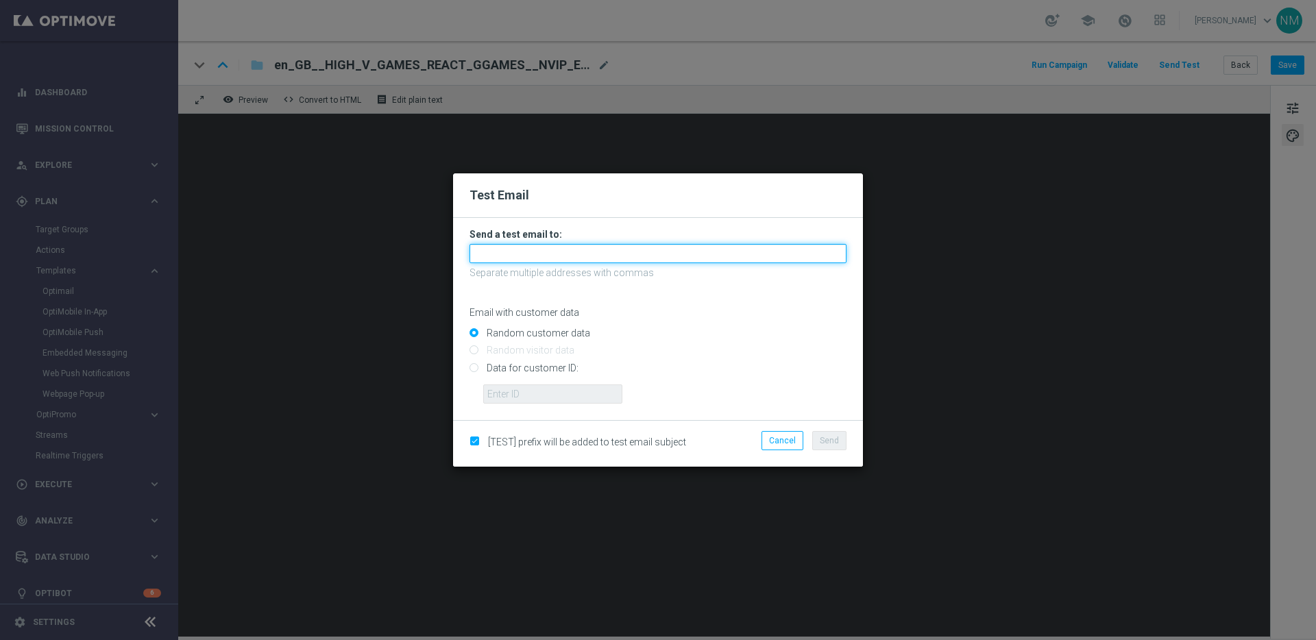
click at [589, 249] on input "text" at bounding box center [657, 253] width 377 height 19
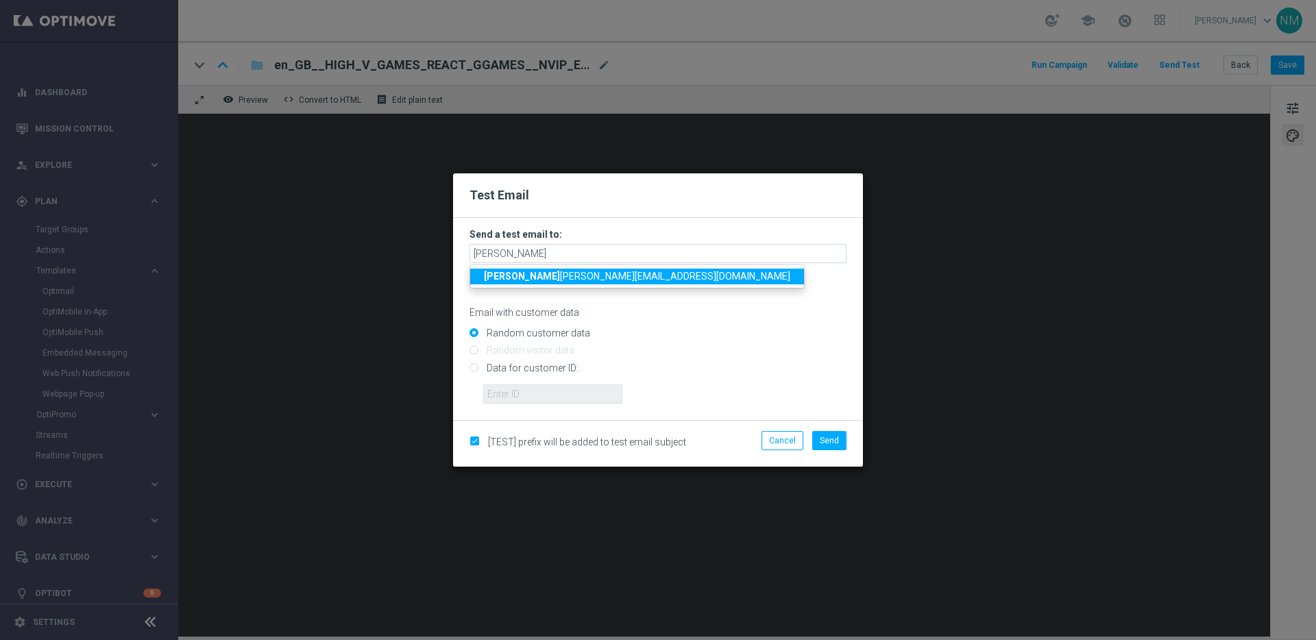
click at [544, 275] on span "jame s.parr@lottoland.com" at bounding box center [637, 276] width 306 height 11
type input "james.parr@lottoland.com"
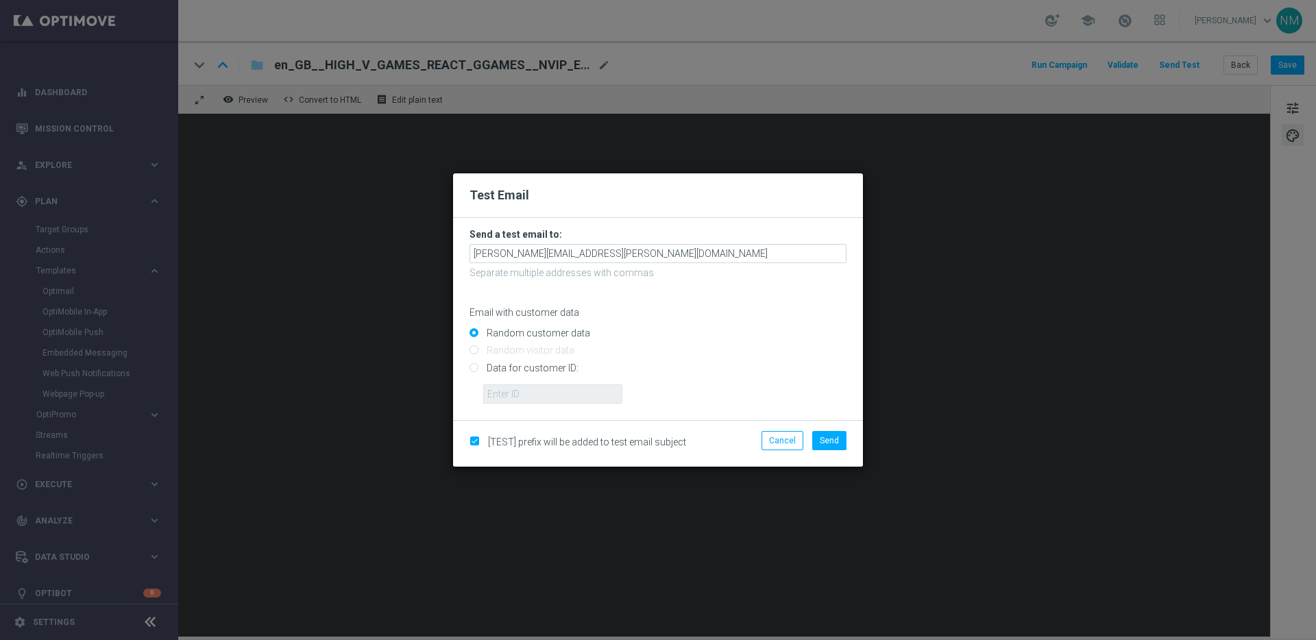
drag, startPoint x: 540, startPoint y: 363, endPoint x: 533, endPoint y: 376, distance: 14.7
click at [539, 364] on input "Data for customer ID:" at bounding box center [657, 373] width 377 height 19
radio input "true"
click at [519, 392] on input "text" at bounding box center [552, 393] width 139 height 19
click at [558, 395] on input "text" at bounding box center [552, 393] width 139 height 19
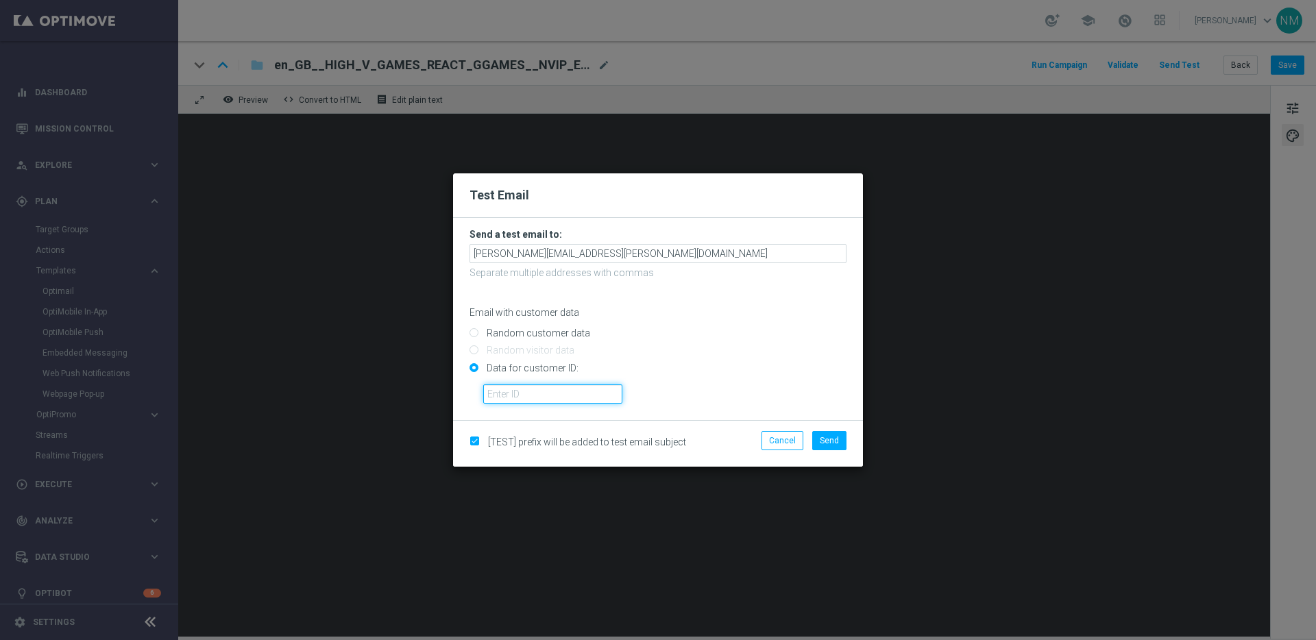
paste input "223901476"
type input "223901476"
click at [824, 443] on span "Send" at bounding box center [829, 441] width 19 height 10
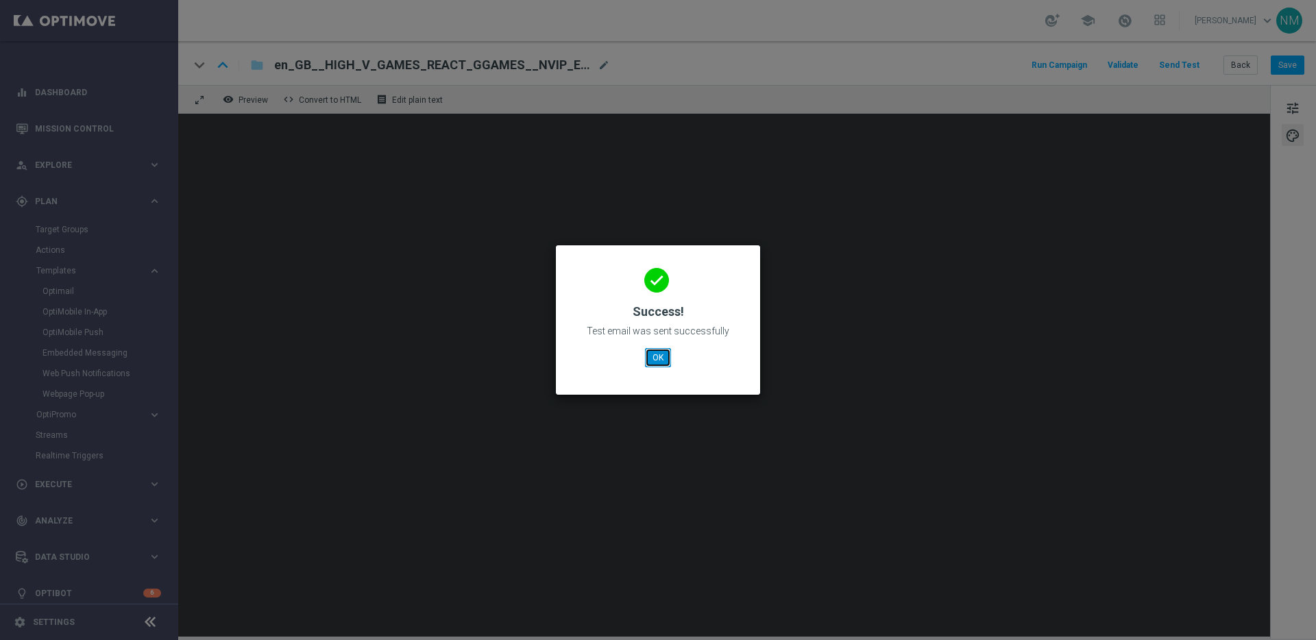
click at [663, 352] on button "OK" at bounding box center [658, 357] width 26 height 19
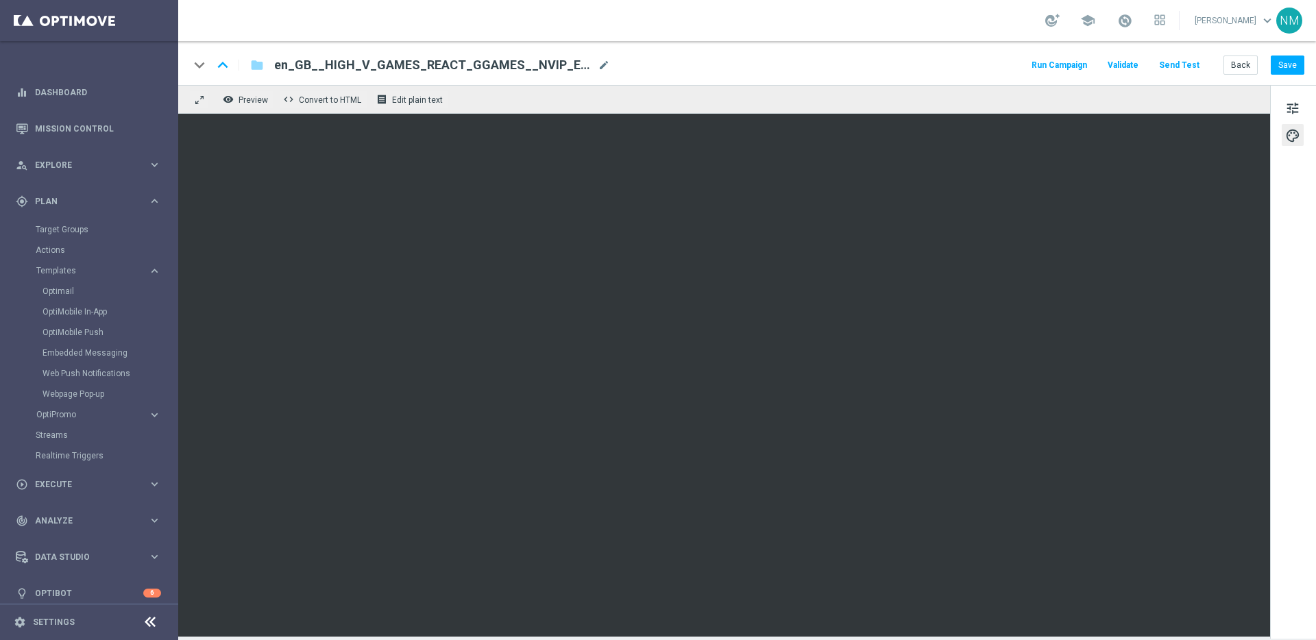
click at [1183, 67] on button "Send Test" at bounding box center [1179, 65] width 45 height 19
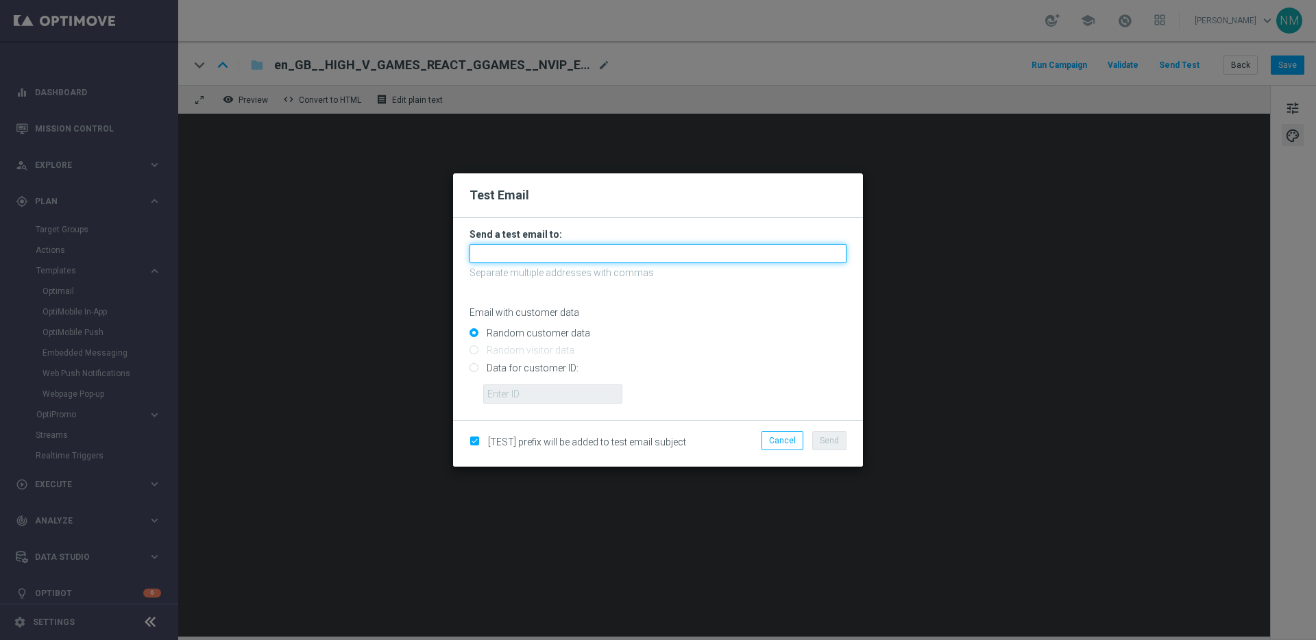
click at [604, 256] on input "text" at bounding box center [657, 253] width 377 height 19
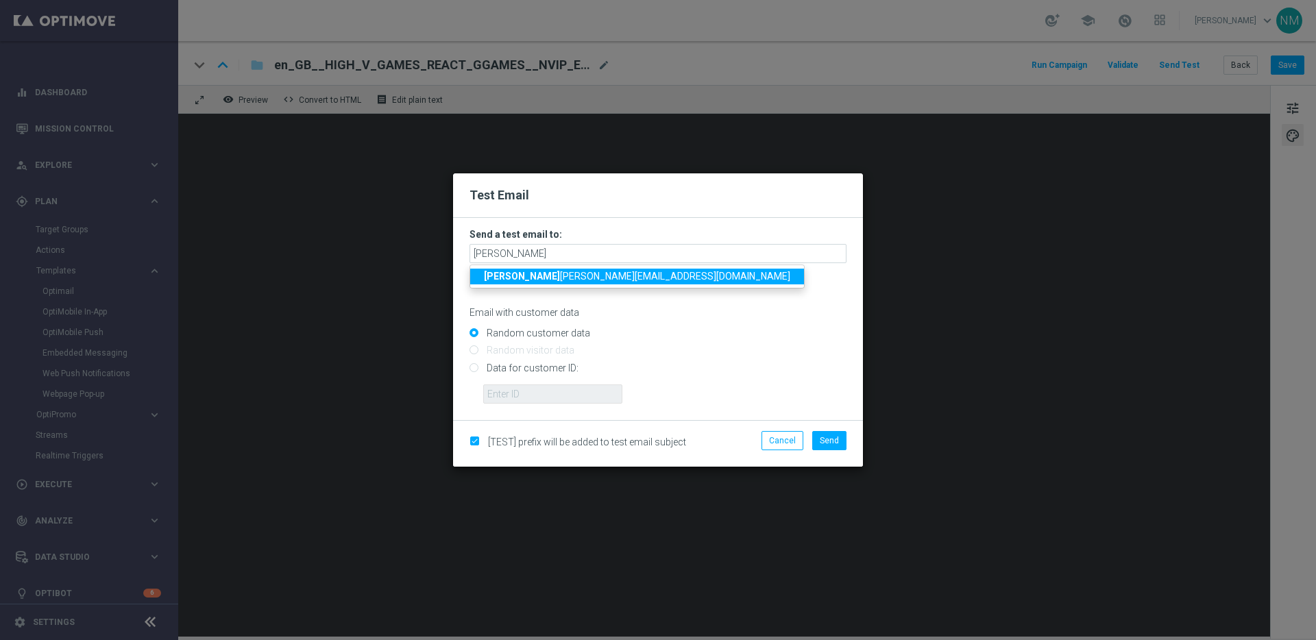
click at [537, 272] on span "rick y.hubbard@lottoland.com" at bounding box center [637, 276] width 306 height 11
type input "ricky.hubbard@lottoland.com"
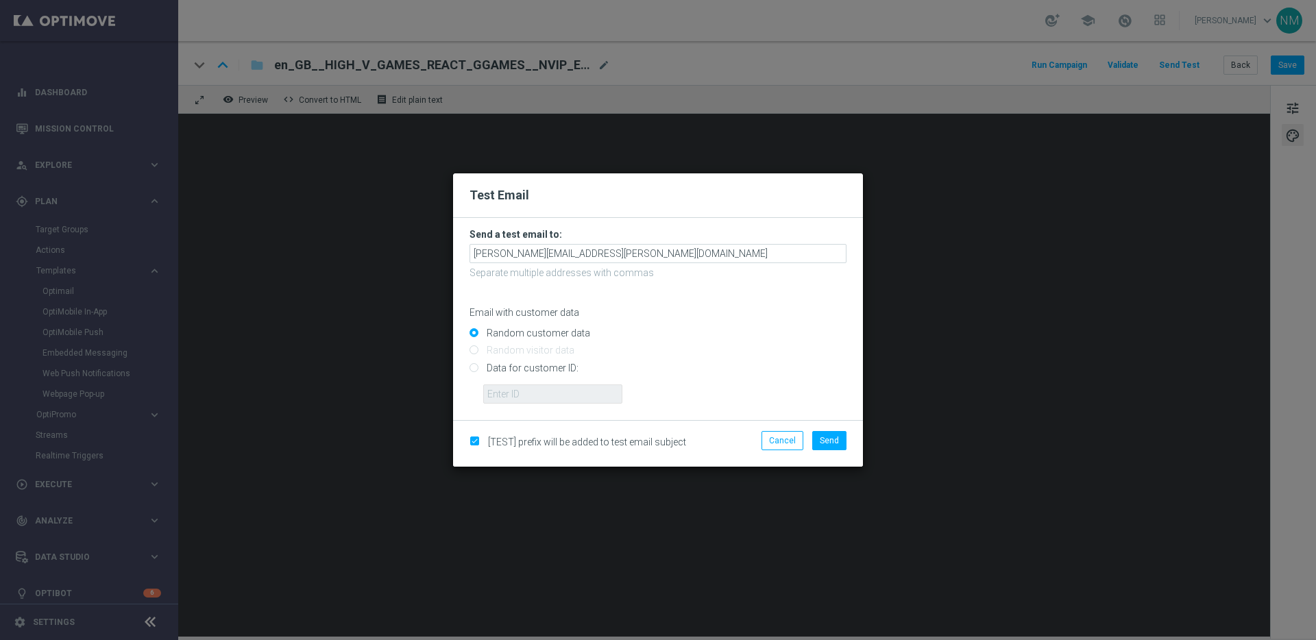
click at [511, 364] on input "Data for customer ID:" at bounding box center [657, 373] width 377 height 19
radio input "true"
click at [506, 386] on input "text" at bounding box center [552, 393] width 139 height 19
click at [540, 391] on input "text" at bounding box center [552, 393] width 139 height 19
paste input "9388689"
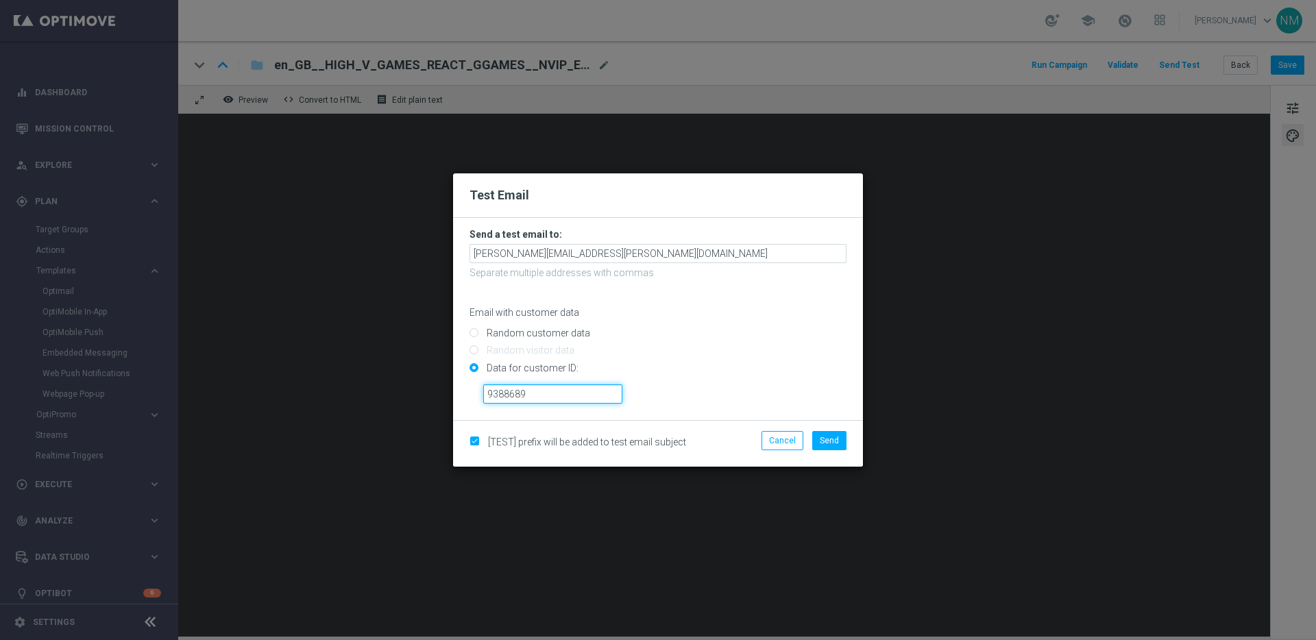
type input "9388689"
click at [846, 443] on li "Send" at bounding box center [829, 440] width 41 height 19
click at [844, 443] on button "Send" at bounding box center [829, 440] width 34 height 19
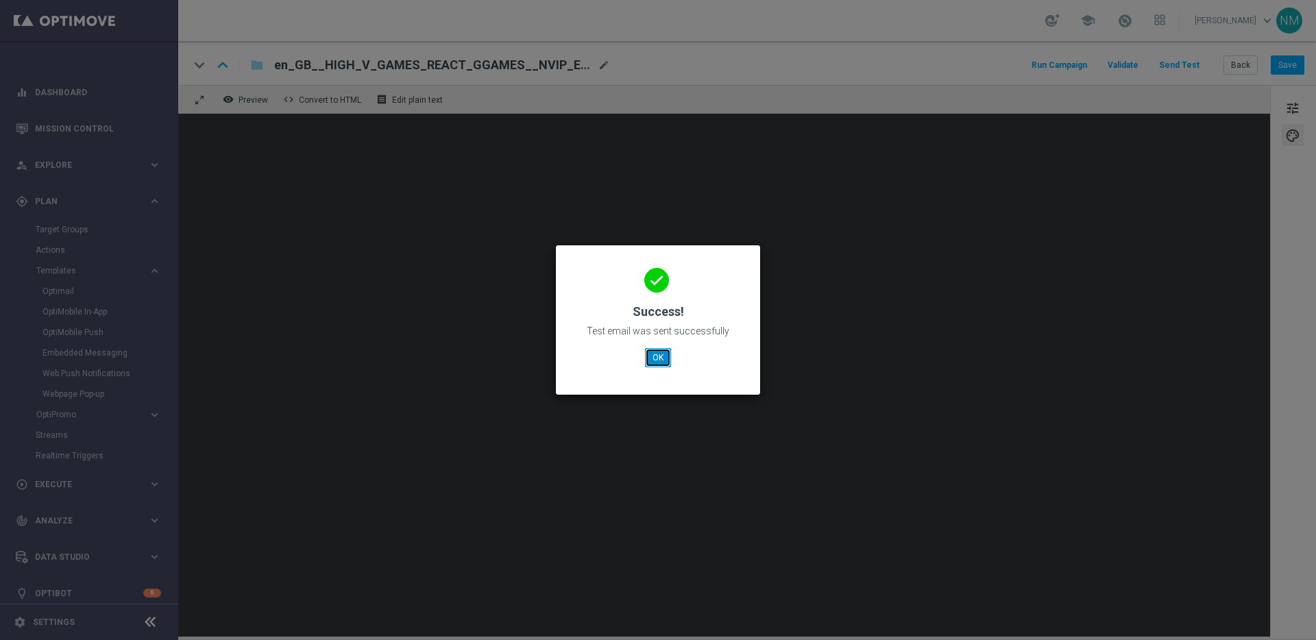
click at [659, 357] on button "OK" at bounding box center [658, 357] width 26 height 19
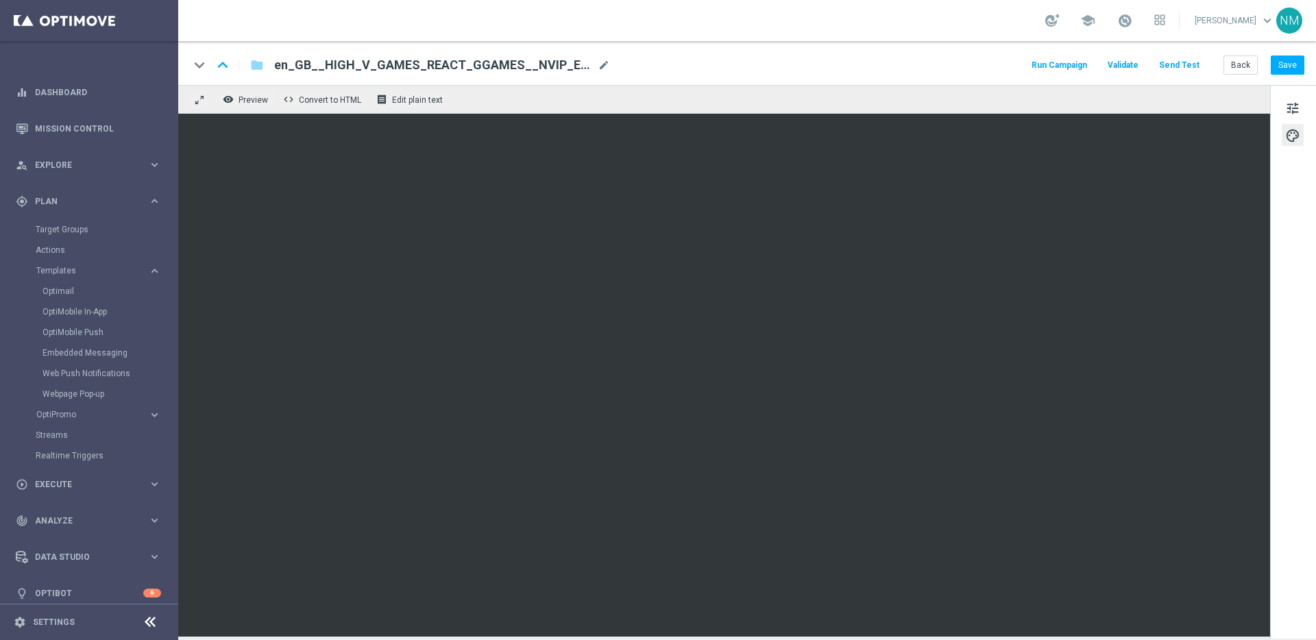
click at [1196, 69] on button "Send Test" at bounding box center [1179, 65] width 45 height 19
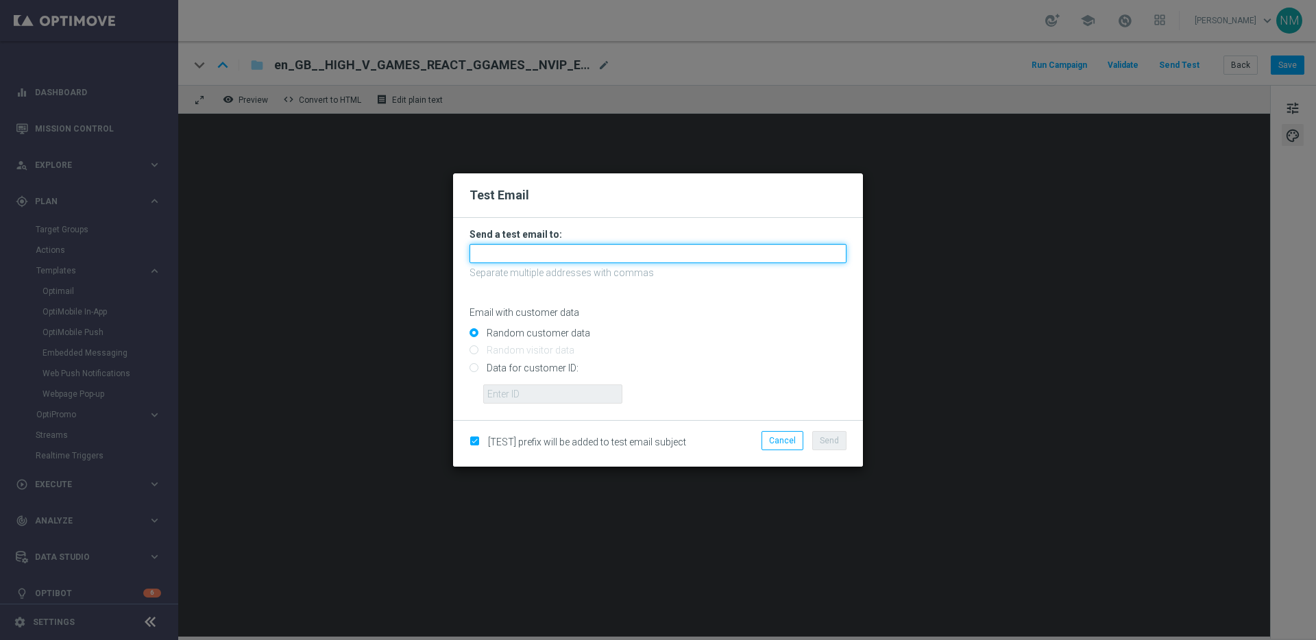
click at [609, 260] on input "text" at bounding box center [657, 253] width 377 height 19
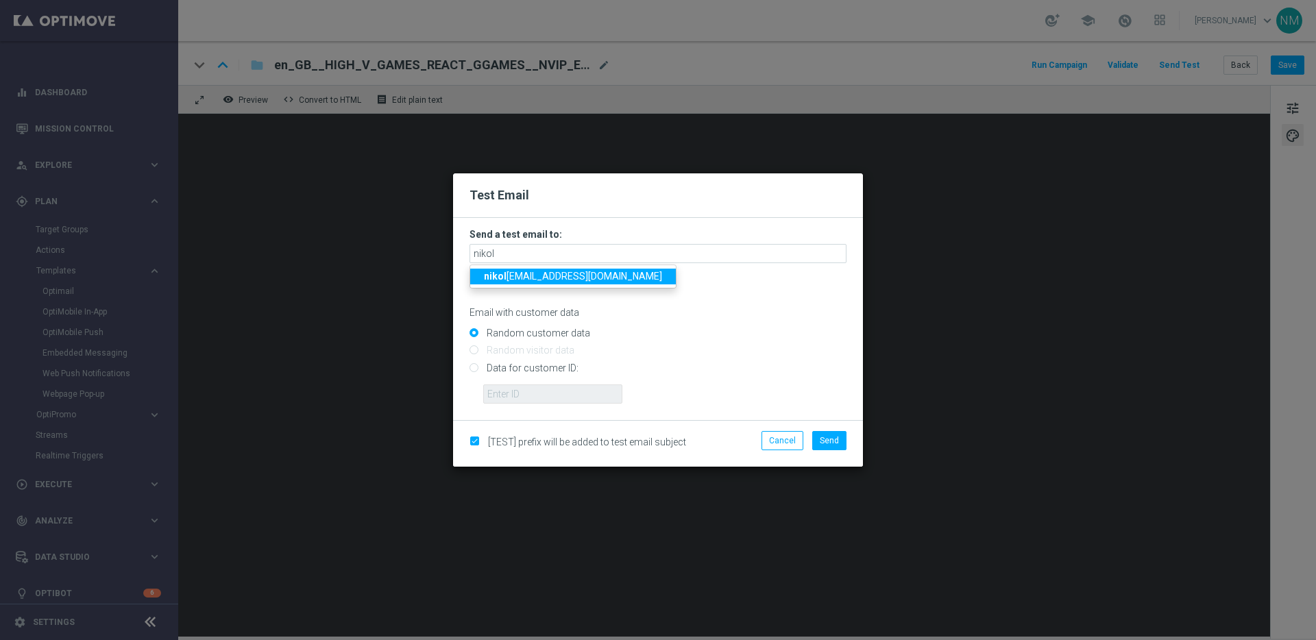
click at [482, 278] on link "nikol a.misotova@lottoland.com" at bounding box center [573, 277] width 206 height 16
type input "nikola.misotova@lottoland.com"
click at [493, 373] on input "Data for customer ID:" at bounding box center [657, 373] width 377 height 19
radio input "true"
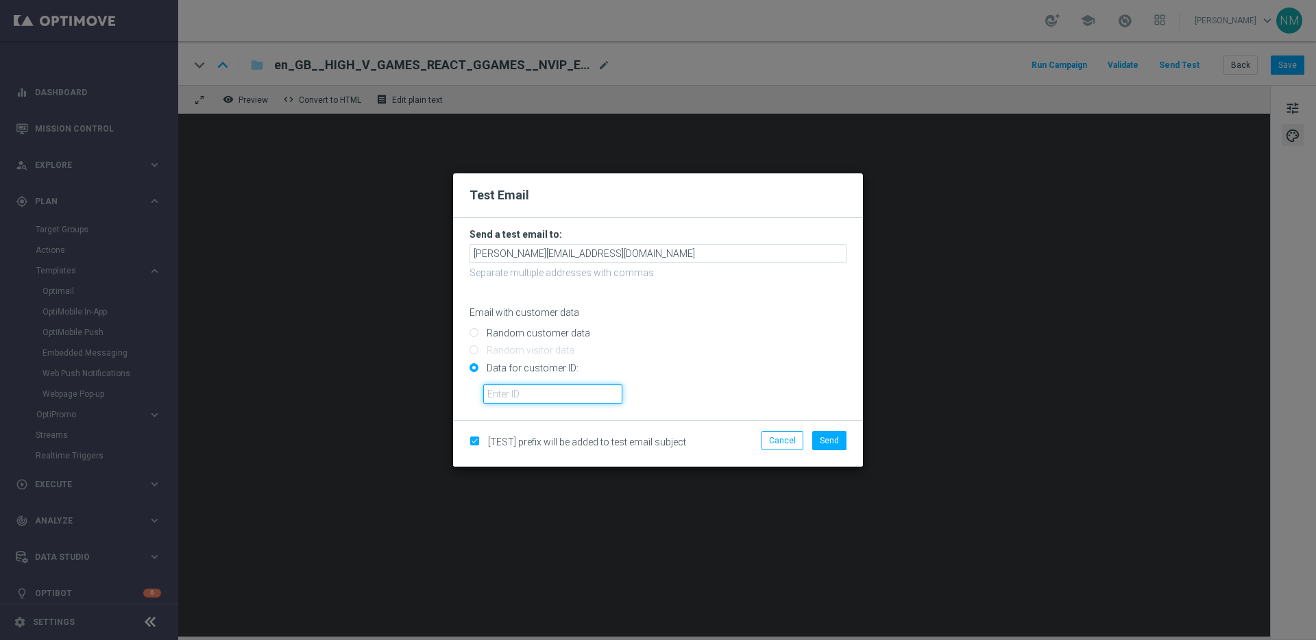
click at [497, 389] on input "text" at bounding box center [552, 393] width 139 height 19
click at [571, 392] on input "text" at bounding box center [552, 393] width 139 height 19
paste input "220553462"
type input "220553462"
click at [827, 441] on span "Send" at bounding box center [829, 441] width 19 height 10
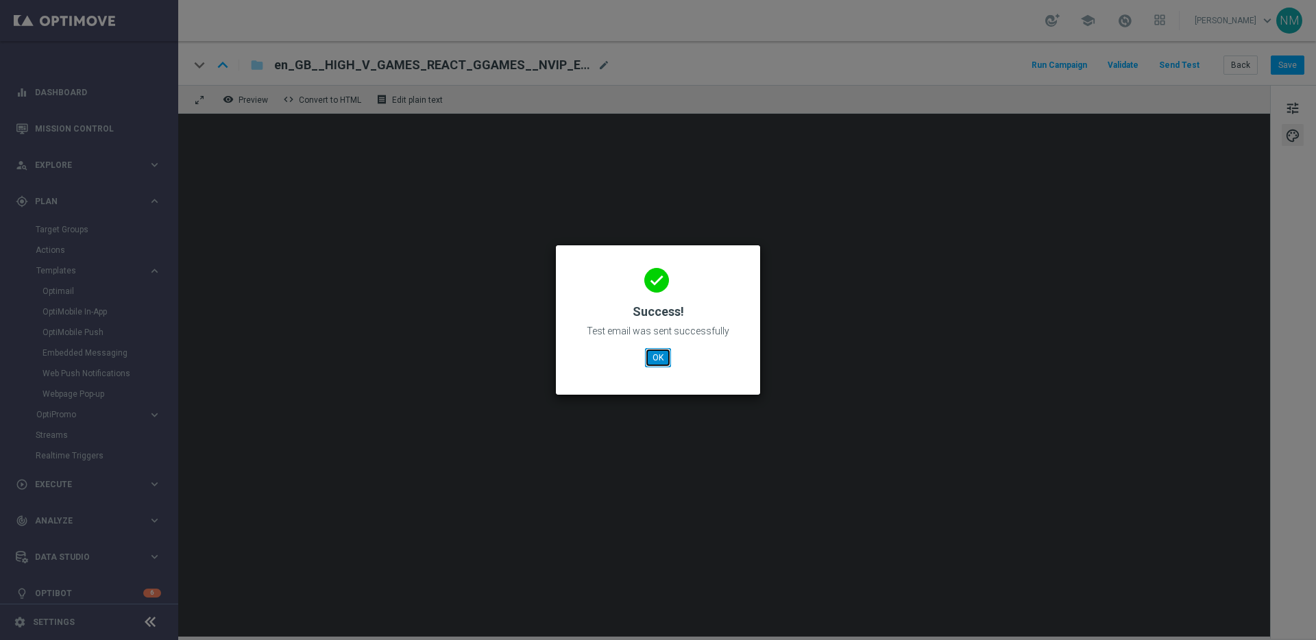
click at [666, 353] on button "OK" at bounding box center [658, 357] width 26 height 19
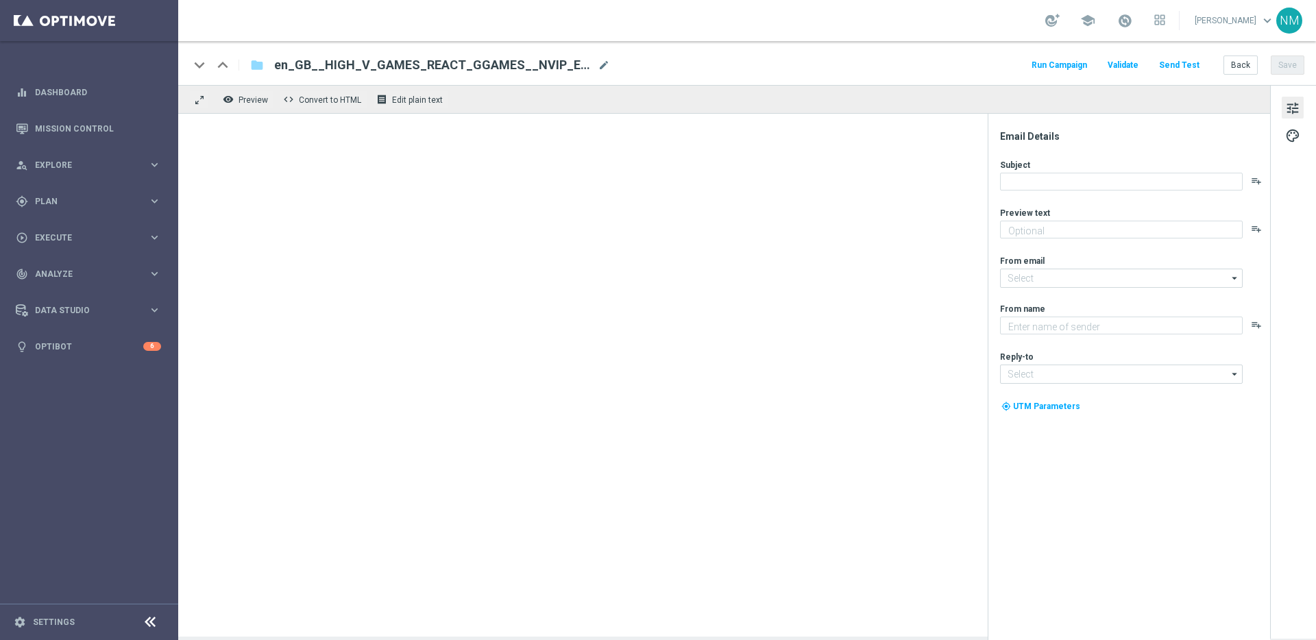
type textarea "This one is on us!"
type textarea "Lottoland"
type input "[EMAIL_ADDRESS][DOMAIN_NAME]"
